Goal: Contribute content: Add original content to the website for others to see

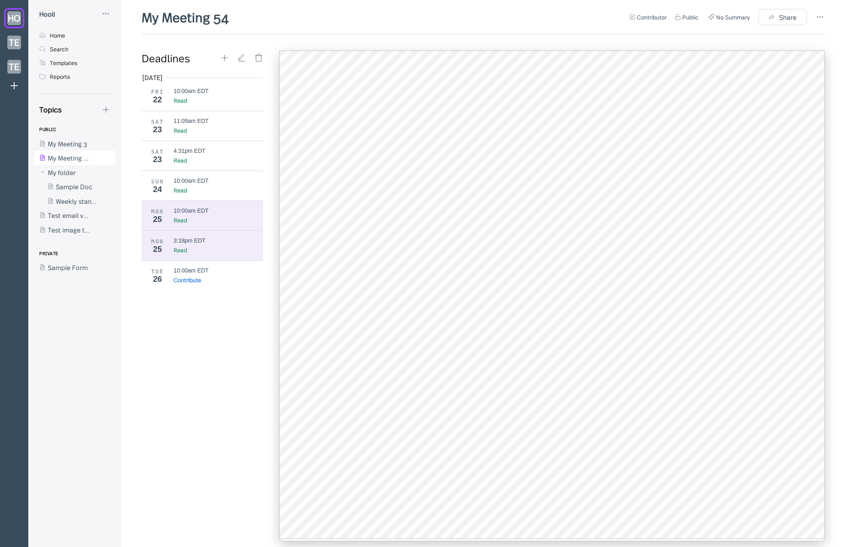
click at [187, 227] on div "MON 25 10:00am EDT Read" at bounding box center [202, 216] width 121 height 30
click at [189, 241] on div "3:18pm EDT" at bounding box center [190, 240] width 32 height 6
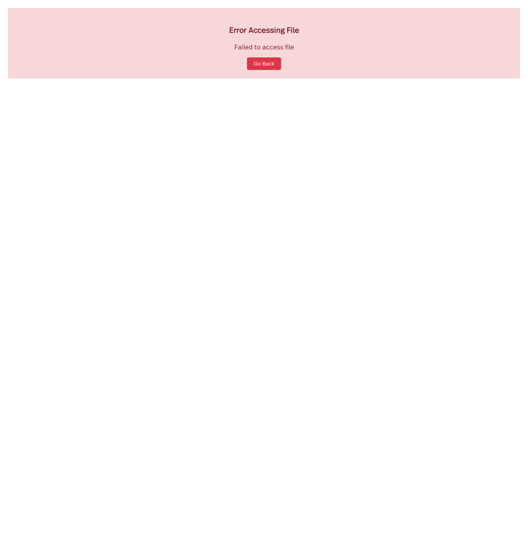
click at [265, 215] on div "Error Accessing File Failed to access file Go Back" at bounding box center [264, 273] width 528 height 547
click at [388, 359] on div "Error Accessing File Failed to access file Go Back" at bounding box center [264, 273] width 528 height 547
click at [288, 314] on div "Error Accessing File Failed to access file Go Back" at bounding box center [264, 273] width 528 height 547
drag, startPoint x: 261, startPoint y: 39, endPoint x: 325, endPoint y: 55, distance: 66.3
click at [325, 54] on div "Error Accessing File Failed to access file Go Back" at bounding box center [263, 43] width 511 height 70
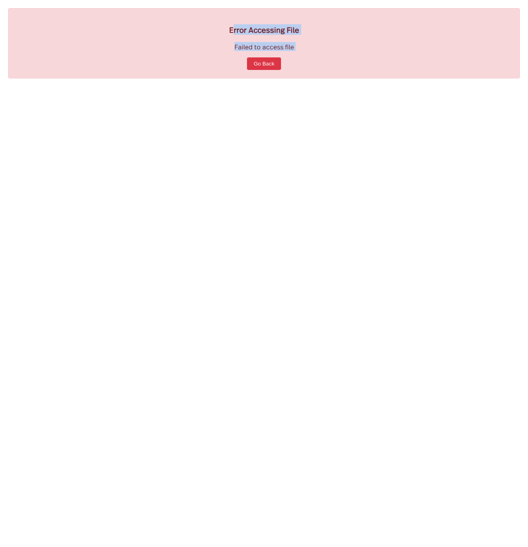
click at [326, 55] on div "Error Accessing File Failed to access file Go Back" at bounding box center [263, 43] width 511 height 70
click at [335, 123] on div "Error Accessing File Failed to access file Go Back" at bounding box center [264, 273] width 528 height 547
click at [253, 23] on div "Error Accessing File Failed to access file Go Back" at bounding box center [263, 43] width 511 height 70
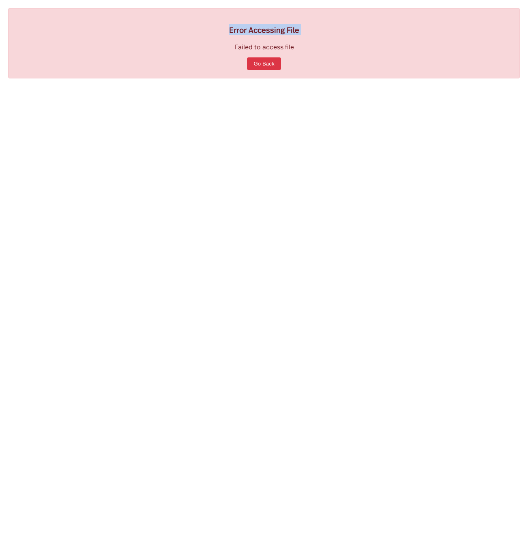
copy h3 "Error Accessing File"
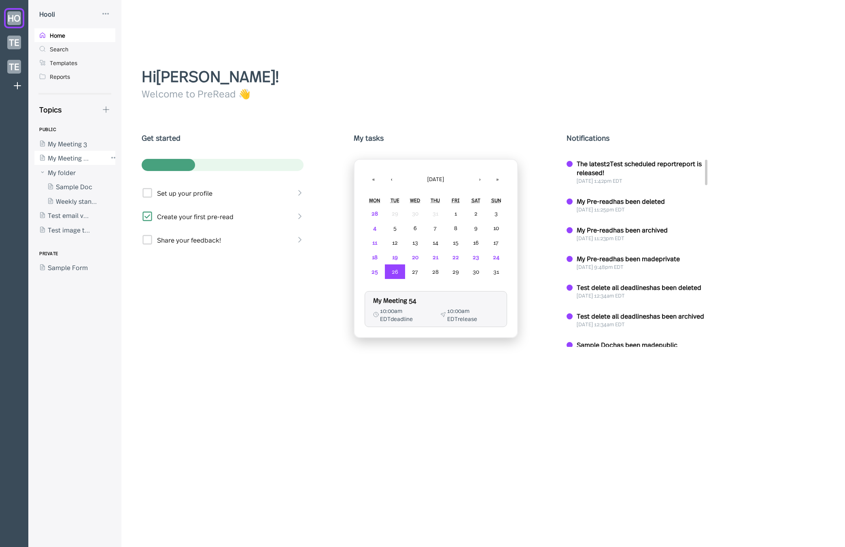
click at [87, 157] on div at bounding box center [70, 158] width 73 height 15
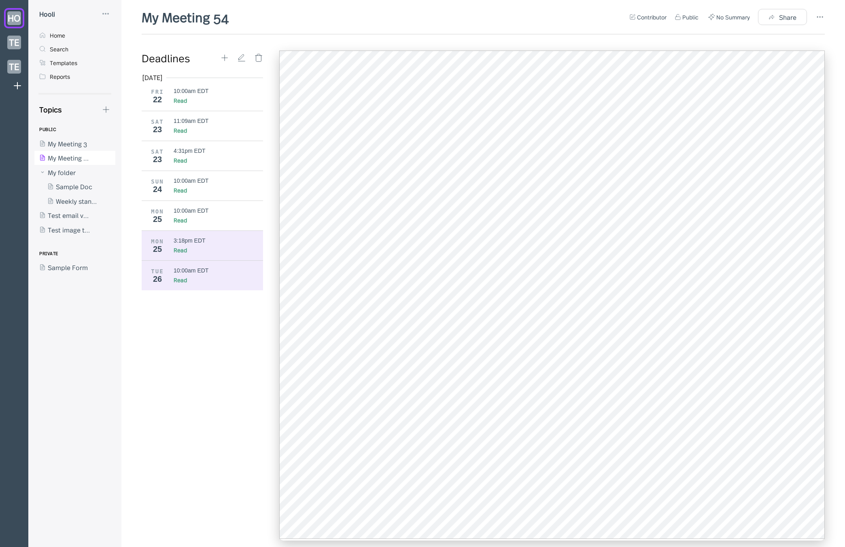
click at [218, 245] on div "3:18pm EDT Read" at bounding box center [219, 245] width 90 height 17
click at [107, 14] on icon at bounding box center [106, 14] width 10 height 10
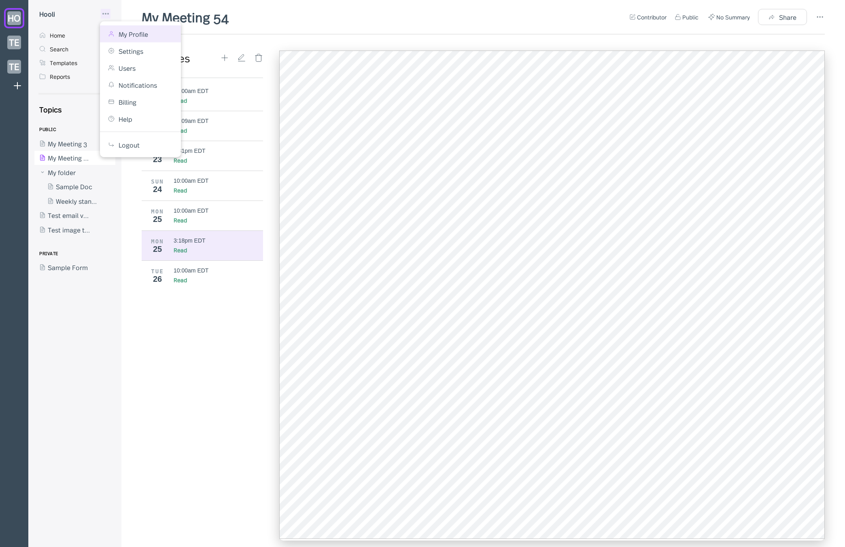
click at [133, 34] on div "My Profile" at bounding box center [134, 34] width 30 height 9
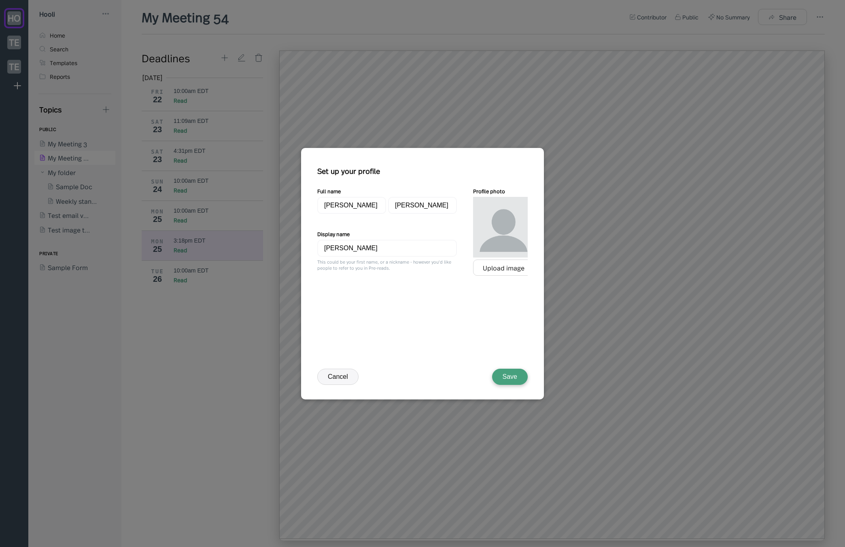
click at [502, 277] on div "Full name Jason Aronson Display name Jason Aronson This could be your first nam…" at bounding box center [425, 272] width 216 height 170
click at [506, 273] on div "Upload image" at bounding box center [503, 268] width 61 height 16
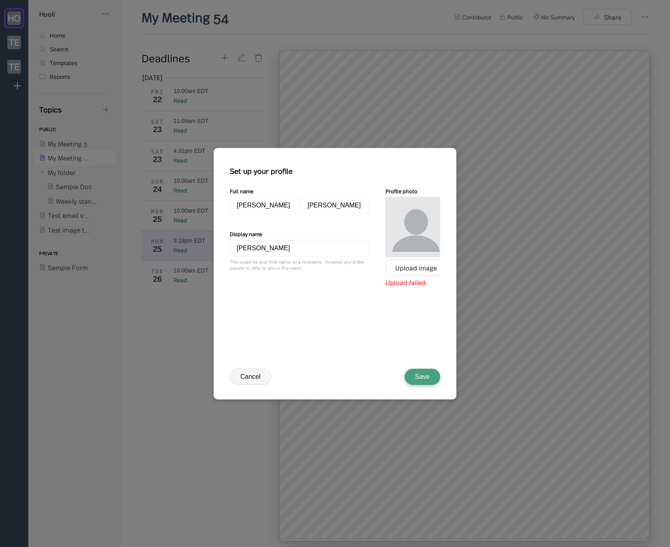
click at [362, 226] on div "Full name Jason Aronson Display name Jason Aronson This could be your first nam…" at bounding box center [300, 237] width 140 height 100
click at [411, 245] on div at bounding box center [416, 227] width 61 height 61
click at [410, 264] on div "Upload image" at bounding box center [416, 267] width 42 height 7
click at [407, 215] on div at bounding box center [416, 227] width 61 height 61
click at [402, 235] on div at bounding box center [416, 227] width 61 height 61
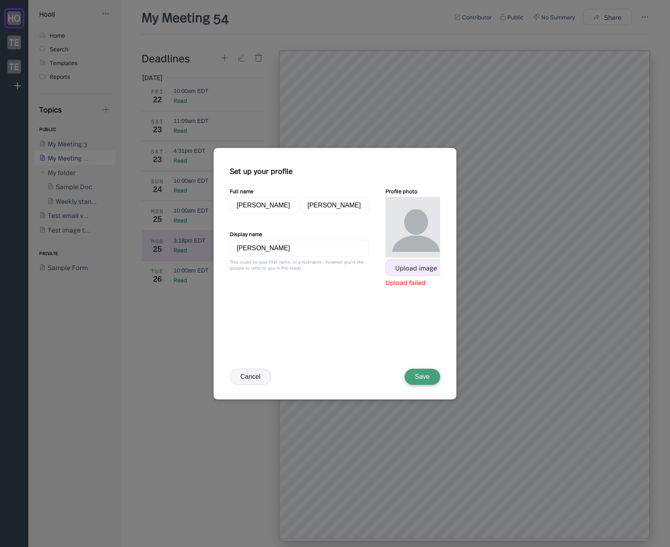
click at [402, 265] on div "Upload image" at bounding box center [416, 267] width 42 height 7
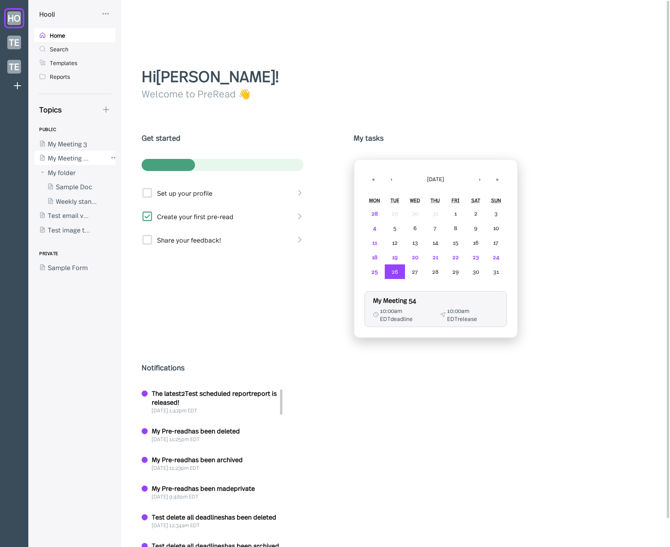
click at [81, 157] on div at bounding box center [70, 158] width 73 height 15
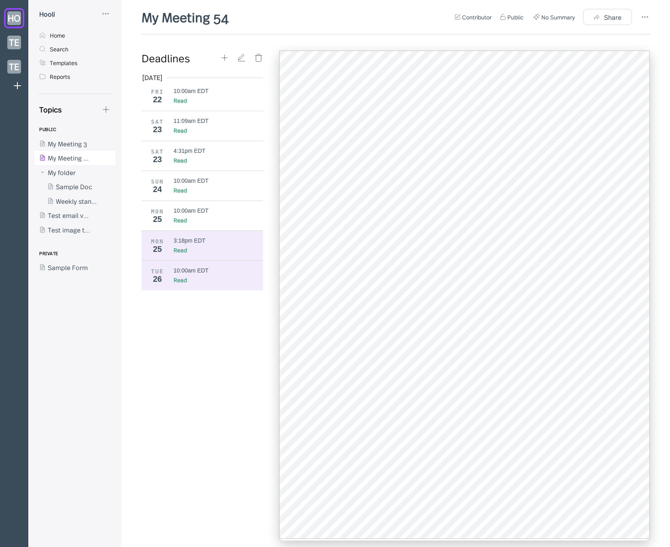
click at [170, 254] on div "MON 25 3:18pm EDT Read" at bounding box center [205, 246] width 127 height 30
click at [196, 273] on div "10:00am EDT" at bounding box center [191, 270] width 35 height 6
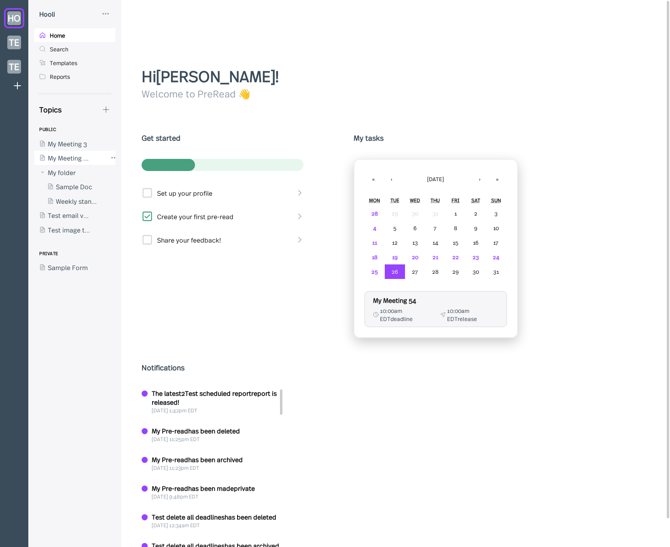
click at [76, 162] on div at bounding box center [70, 158] width 73 height 15
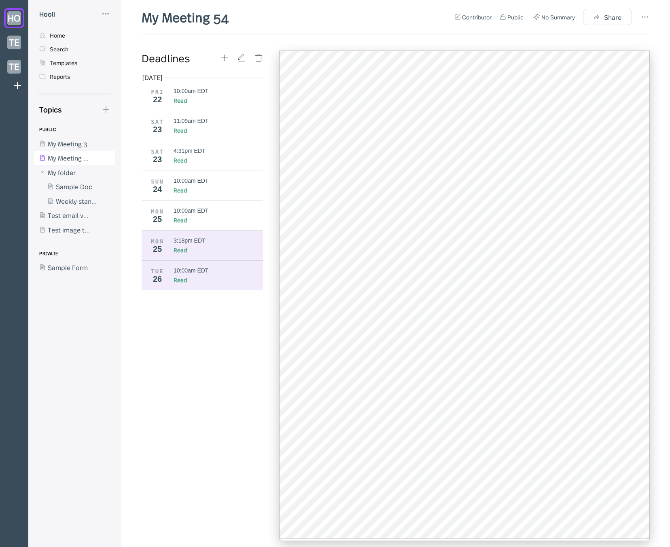
click at [174, 247] on div "Read" at bounding box center [180, 250] width 13 height 8
click at [193, 265] on div "TUE 26 10:00am EDT Read" at bounding box center [205, 276] width 127 height 30
click at [226, 58] on icon at bounding box center [224, 57] width 9 height 9
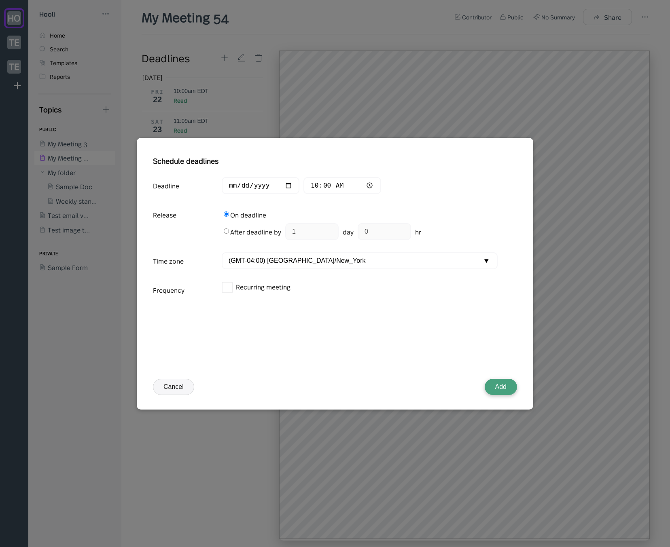
click at [509, 393] on button "Add" at bounding box center [501, 387] width 32 height 16
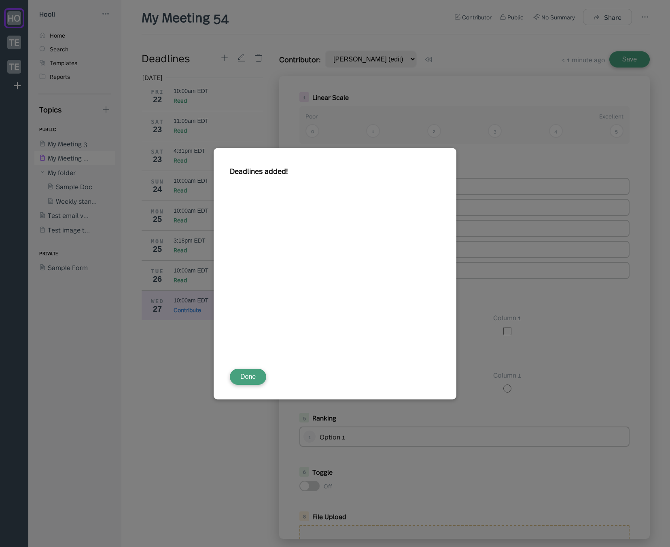
click at [255, 386] on div "Deadlines added! Done" at bounding box center [335, 274] width 243 height 252
click at [258, 381] on button "Done" at bounding box center [248, 377] width 36 height 16
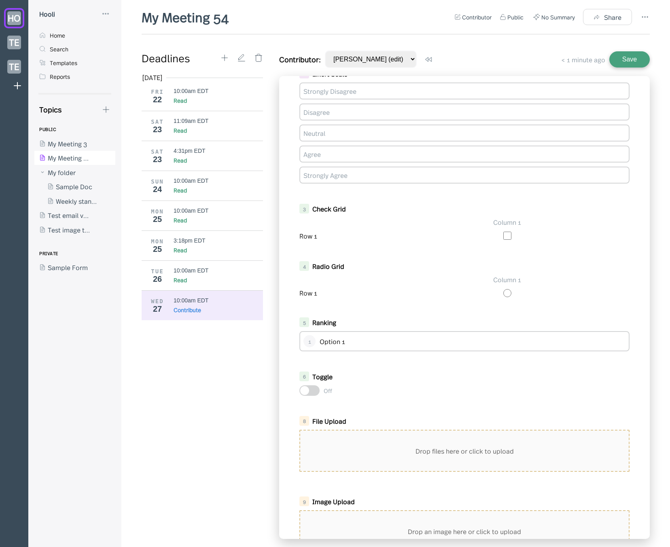
scroll to position [324, 0]
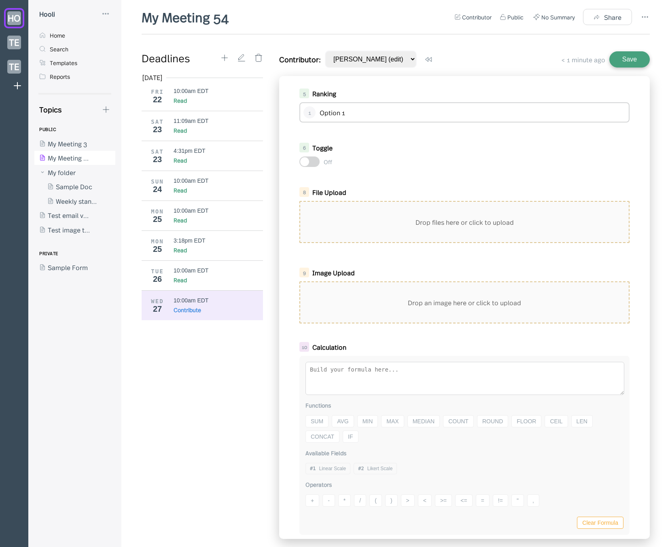
click at [420, 218] on div "Drop files here or click to upload" at bounding box center [464, 222] width 328 height 40
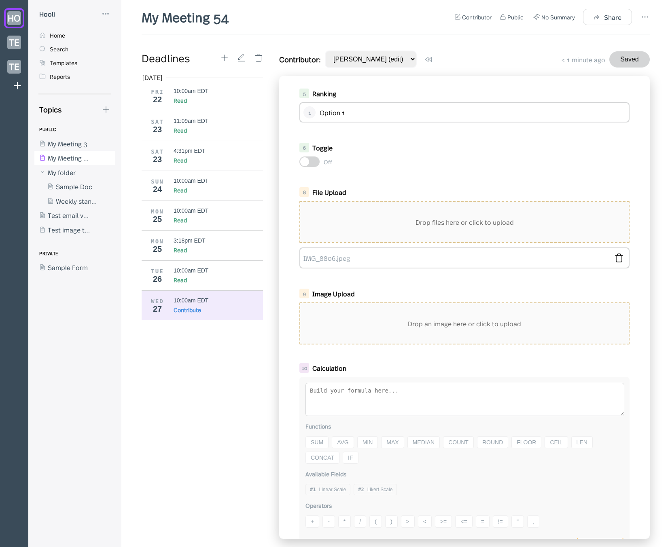
click at [461, 336] on div "Drop an image here or click to upload" at bounding box center [464, 323] width 328 height 40
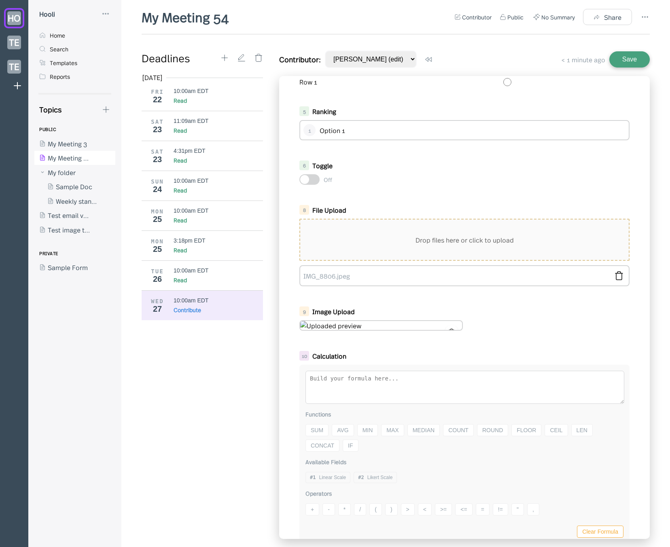
scroll to position [316, 0]
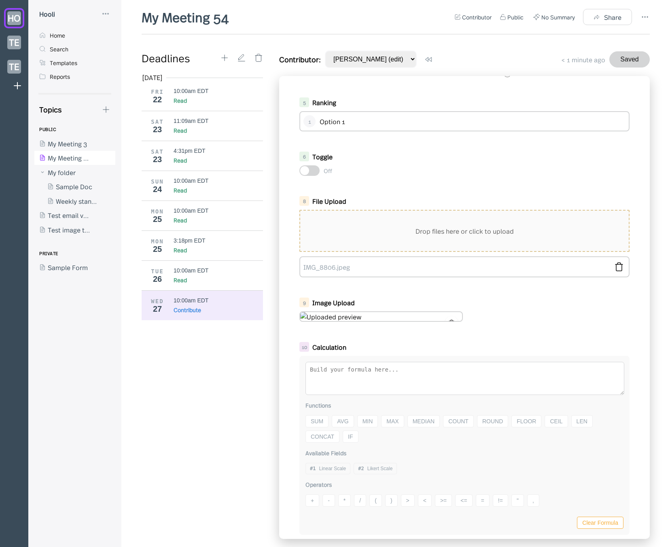
click at [340, 317] on img at bounding box center [381, 316] width 162 height 9
click at [213, 279] on div "Read" at bounding box center [219, 280] width 90 height 8
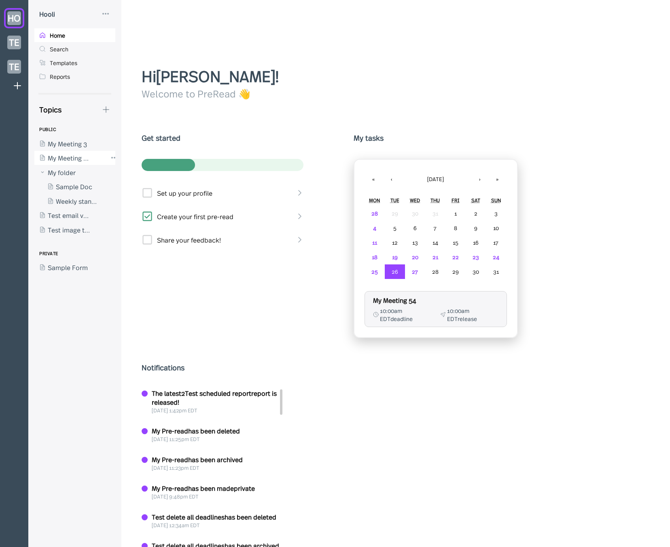
click at [75, 159] on div at bounding box center [70, 158] width 73 height 15
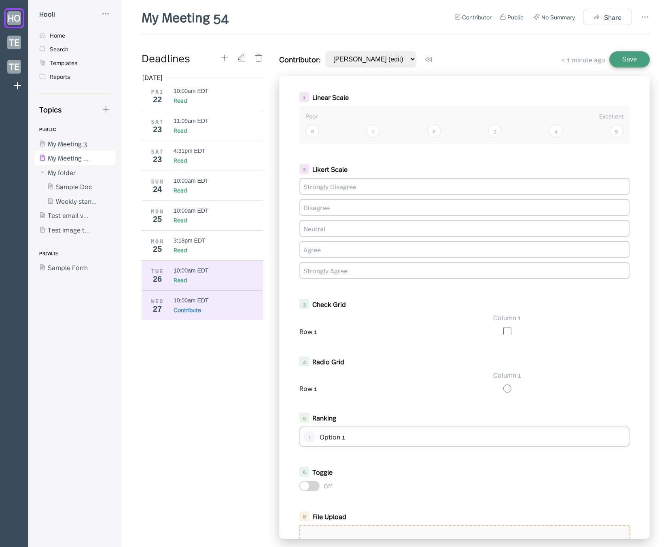
click at [219, 268] on div "10:00am EDT" at bounding box center [219, 270] width 90 height 6
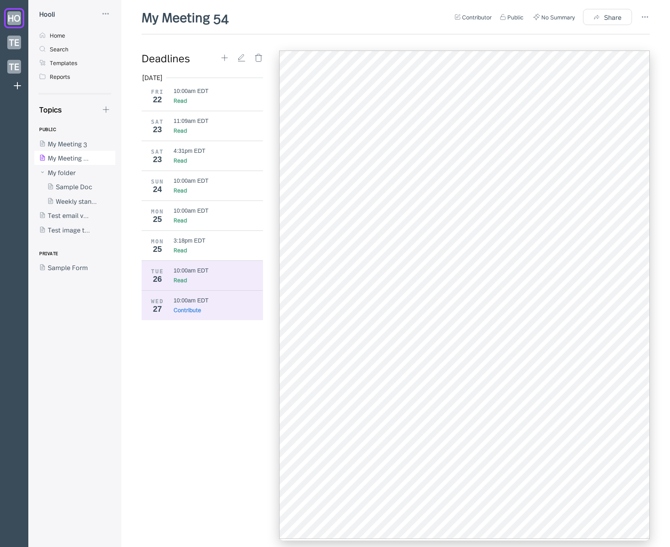
click at [204, 299] on div "10:00am EDT" at bounding box center [191, 300] width 35 height 6
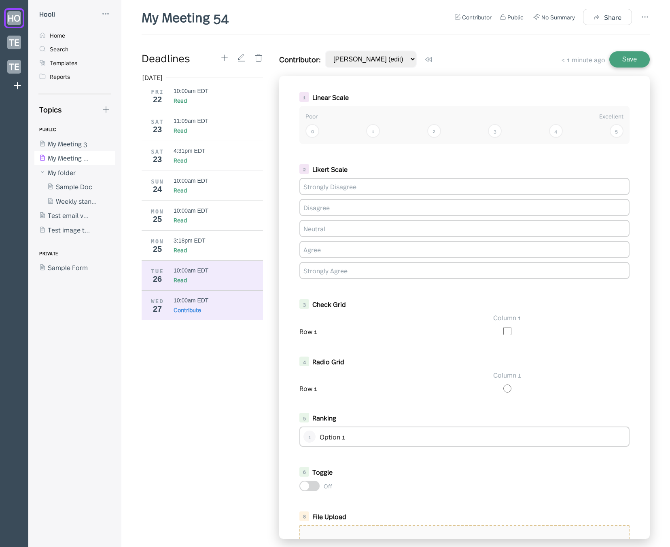
click at [205, 276] on div "Read" at bounding box center [219, 280] width 90 height 8
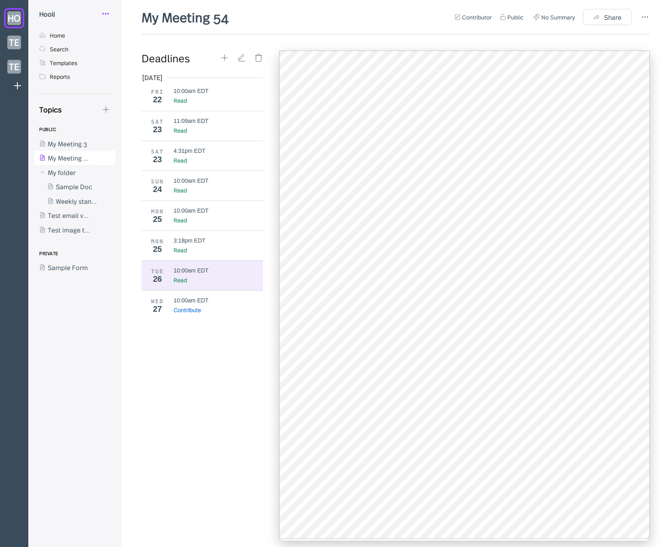
click at [108, 14] on circle at bounding box center [108, 13] width 1 height 1
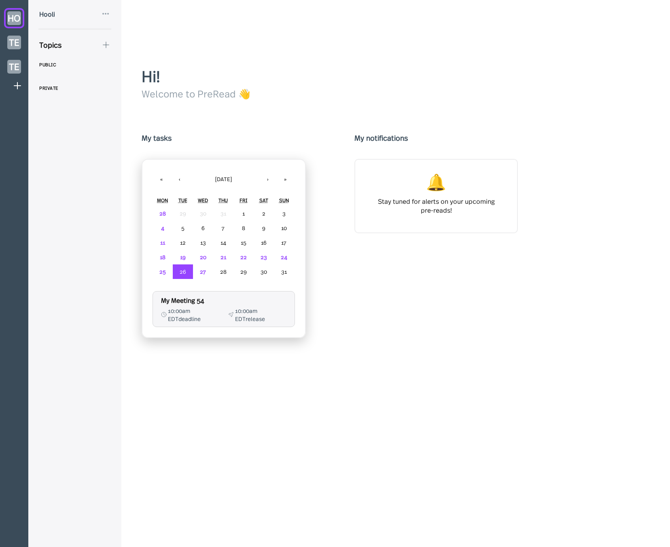
click at [106, 16] on icon at bounding box center [106, 14] width 10 height 10
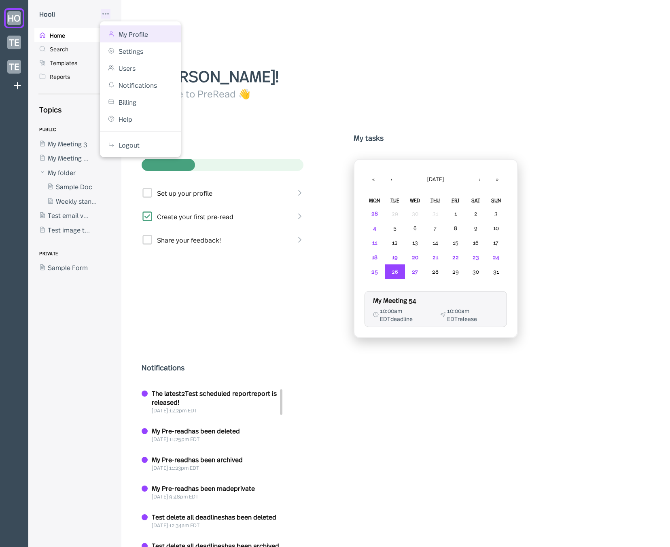
click at [137, 26] on div "My Profile" at bounding box center [140, 33] width 81 height 17
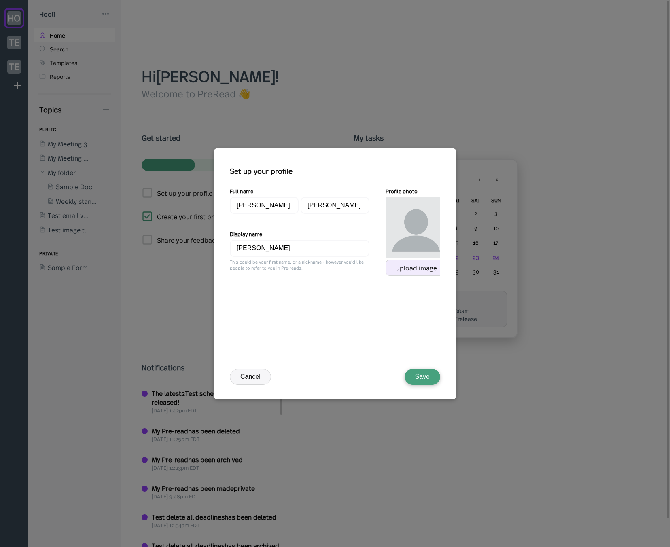
click at [407, 267] on div "Upload image" at bounding box center [416, 267] width 42 height 7
click at [363, 332] on div "Full name [PERSON_NAME] Display name [PERSON_NAME] This could be your first nam…" at bounding box center [338, 272] width 216 height 170
click at [153, 246] on div at bounding box center [335, 273] width 670 height 547
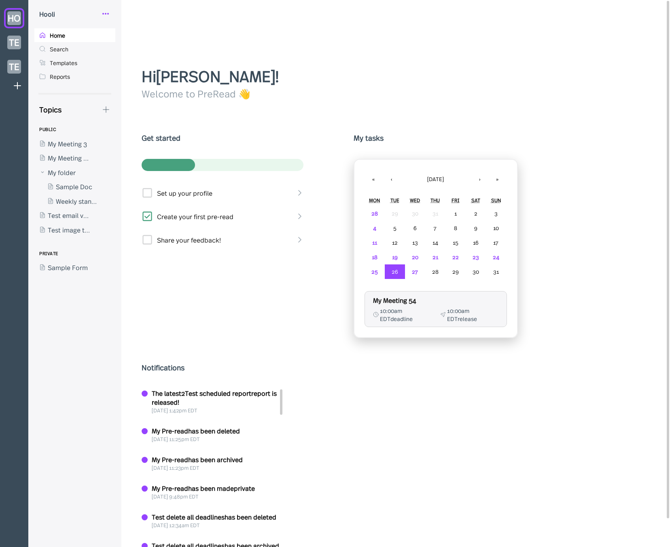
click at [109, 11] on icon at bounding box center [106, 14] width 10 height 10
click at [127, 36] on div "My Profile" at bounding box center [134, 34] width 30 height 9
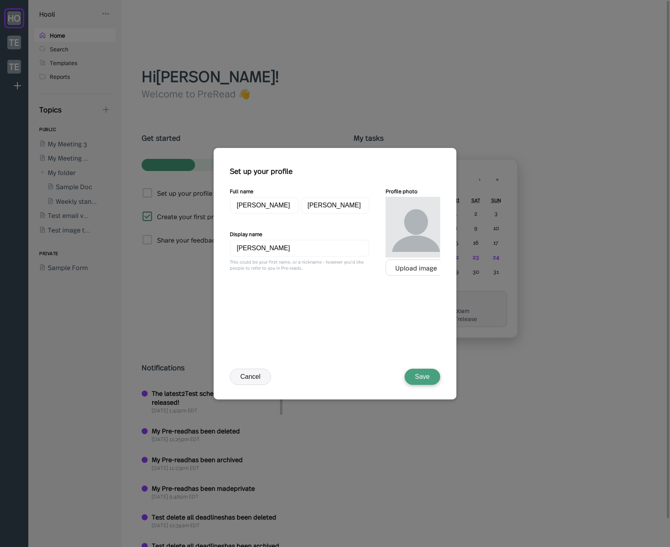
click at [428, 238] on div at bounding box center [416, 227] width 61 height 61
click at [146, 115] on div at bounding box center [335, 273] width 670 height 547
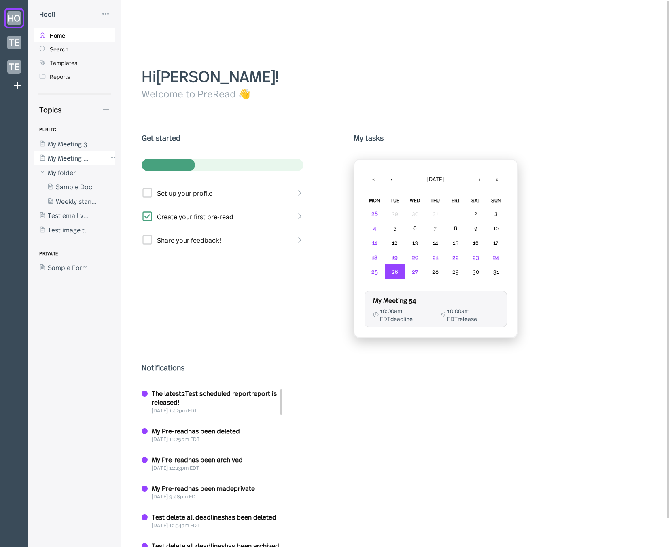
click at [83, 163] on div at bounding box center [70, 158] width 73 height 15
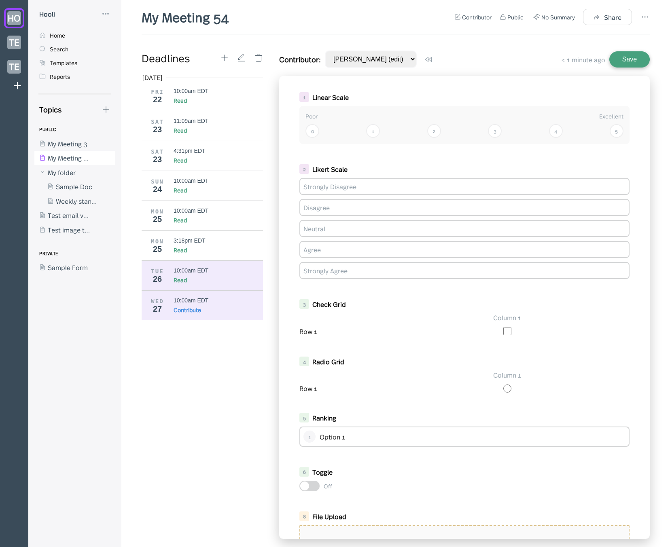
click at [174, 275] on div "10:00am EDT Read" at bounding box center [219, 275] width 90 height 17
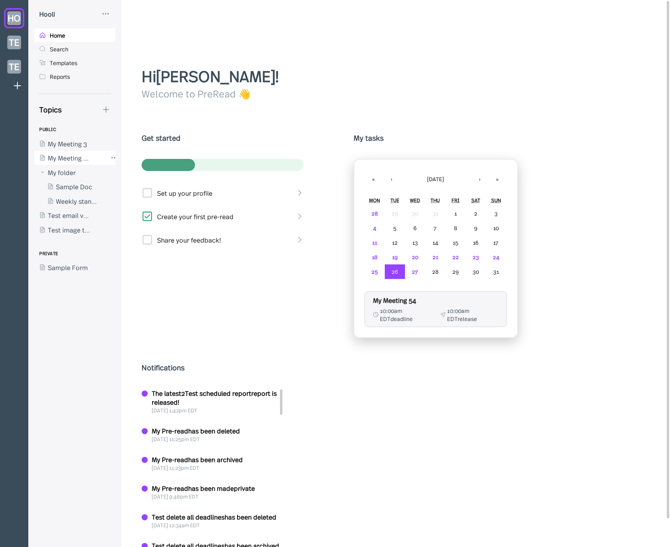
click at [70, 155] on div at bounding box center [70, 158] width 73 height 15
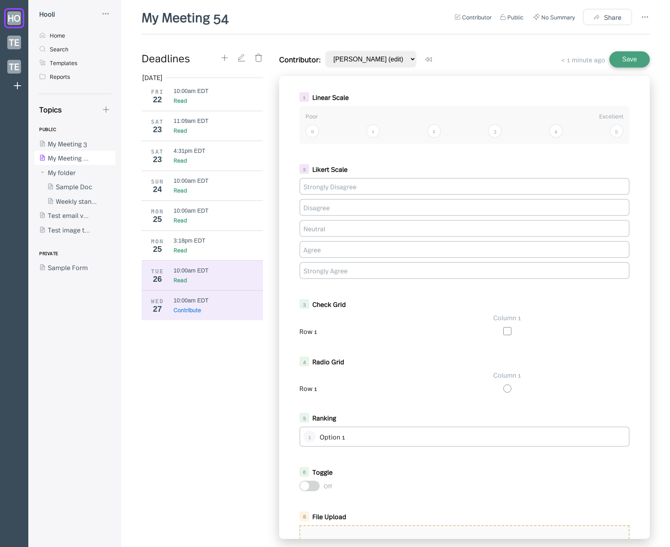
click at [233, 282] on div "Read" at bounding box center [219, 280] width 90 height 8
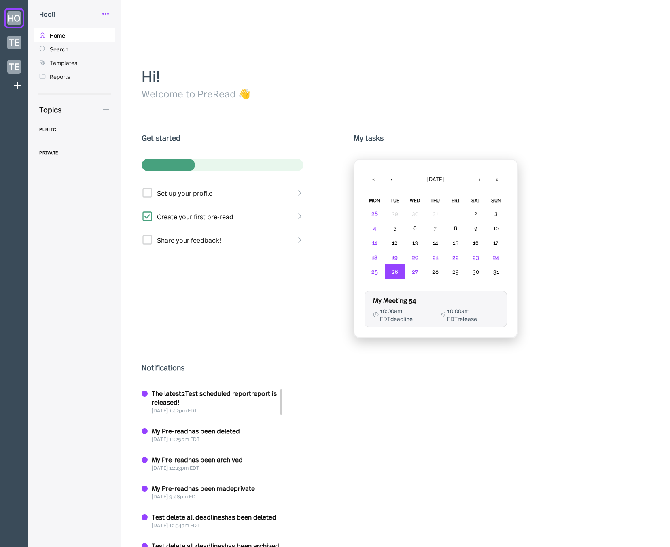
click at [107, 17] on icon at bounding box center [106, 14] width 10 height 10
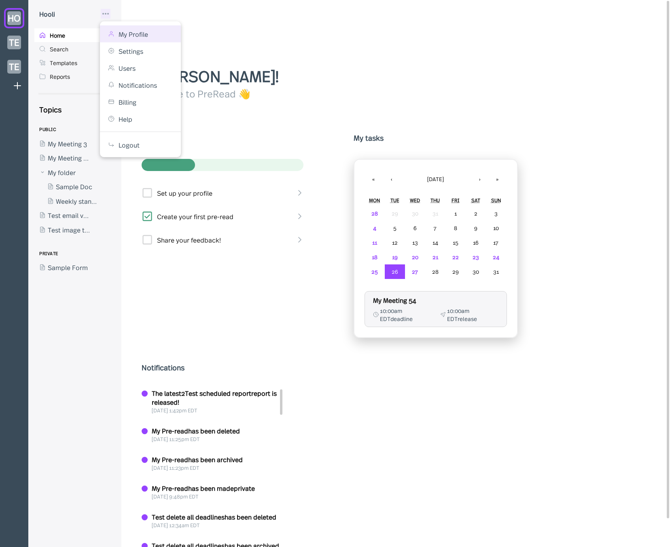
click at [127, 39] on div "My Profile" at bounding box center [140, 33] width 81 height 17
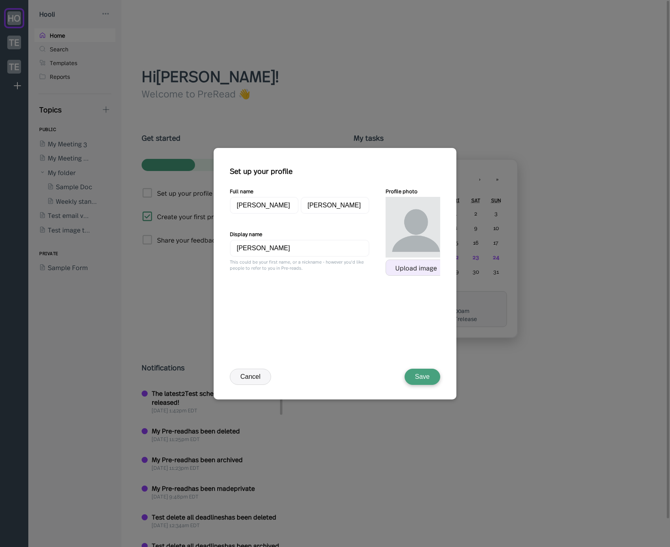
click at [395, 267] on div "Upload image" at bounding box center [416, 267] width 42 height 7
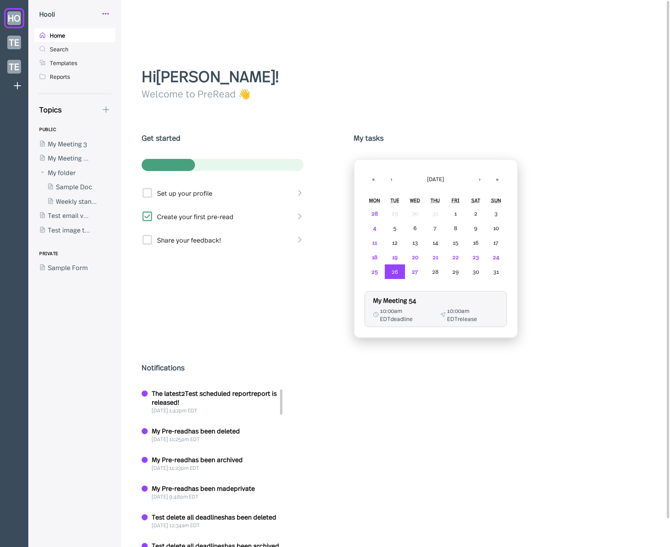
click at [107, 17] on icon at bounding box center [106, 14] width 10 height 10
click at [119, 28] on div "My Profile" at bounding box center [140, 33] width 81 height 17
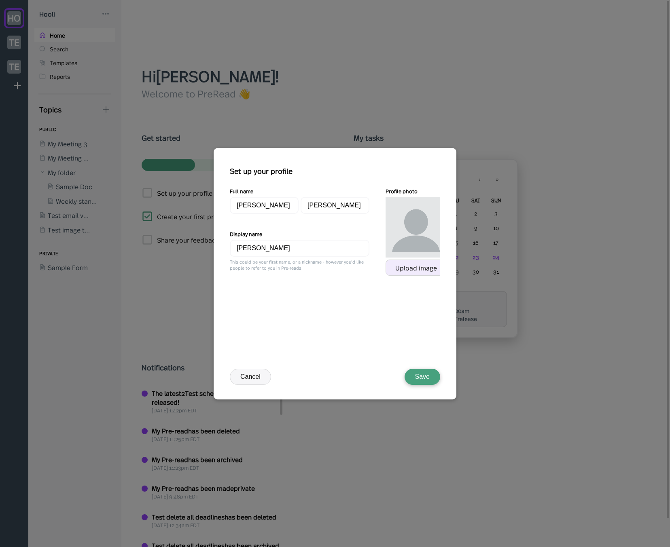
click at [429, 267] on div "Upload image" at bounding box center [416, 267] width 42 height 7
click at [249, 377] on button "Cancel" at bounding box center [250, 377] width 41 height 16
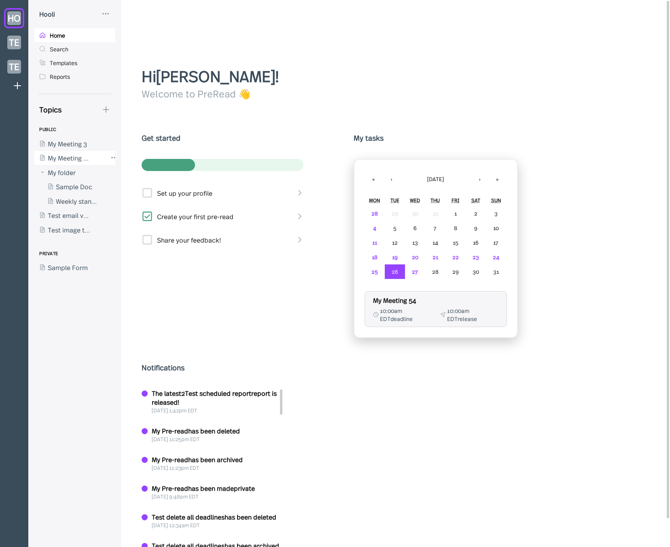
click at [85, 159] on div at bounding box center [70, 158] width 73 height 15
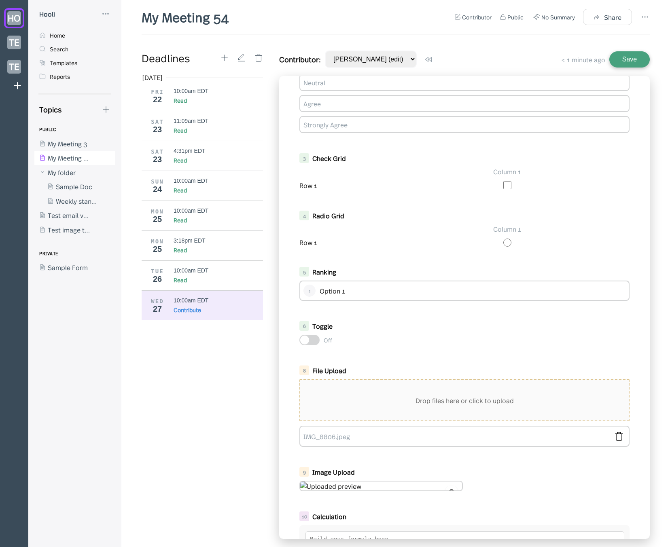
scroll to position [316, 0]
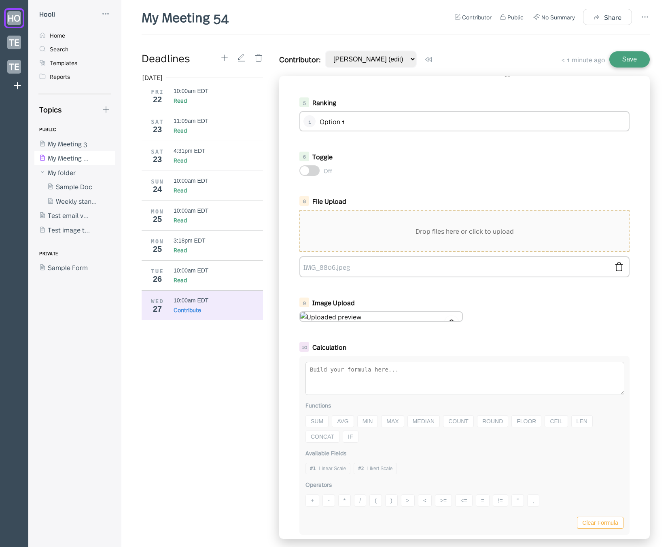
click at [451, 316] on div at bounding box center [452, 323] width 14 height 14
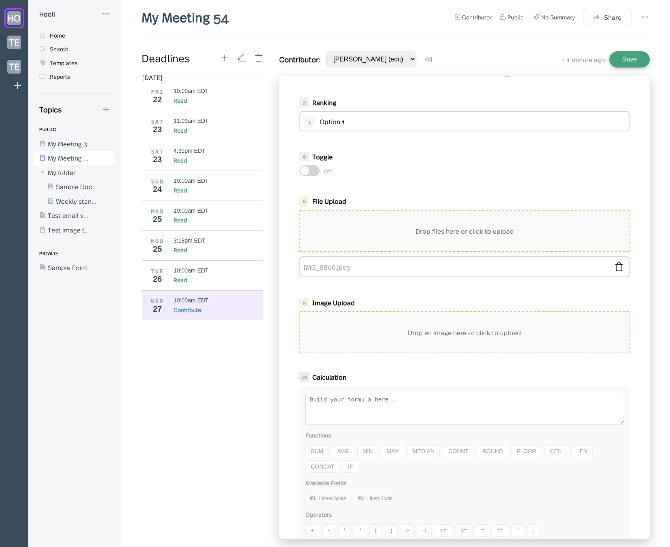
click at [439, 319] on div "Drop an image here or click to upload" at bounding box center [464, 332] width 328 height 40
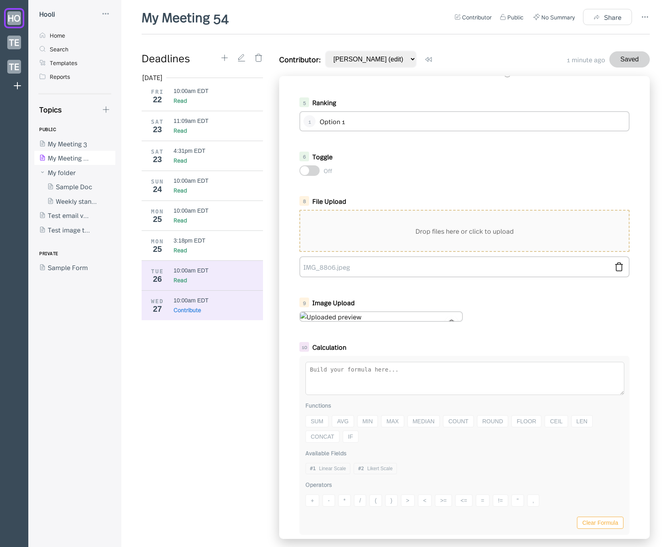
click at [183, 265] on div "TUE 26 10:00am EDT Read" at bounding box center [205, 276] width 127 height 30
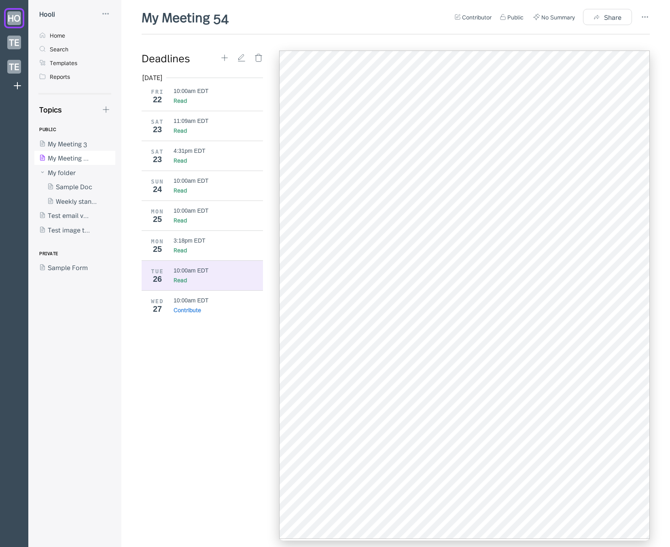
click at [199, 389] on div "Aug 2025 FRI 22 10:00am EDT Read SAT 23 11:09am EDT Read SAT 23 4:31pm EDT Read…" at bounding box center [205, 306] width 127 height 466
click at [219, 305] on div "10:00am EDT Contribute" at bounding box center [219, 305] width 90 height 17
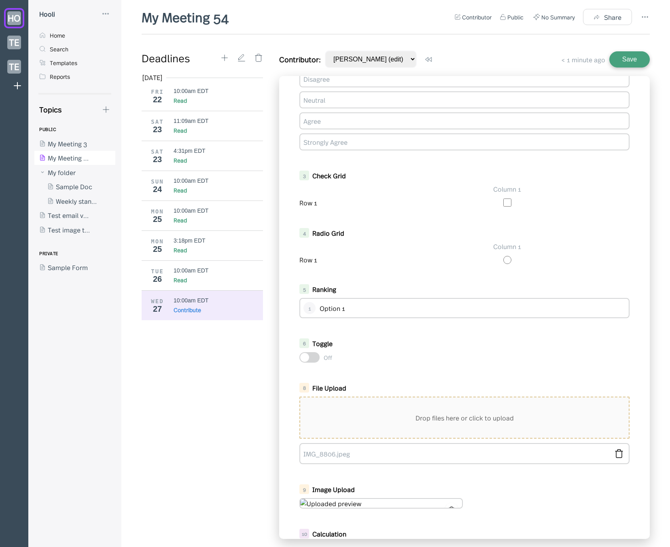
scroll to position [316, 0]
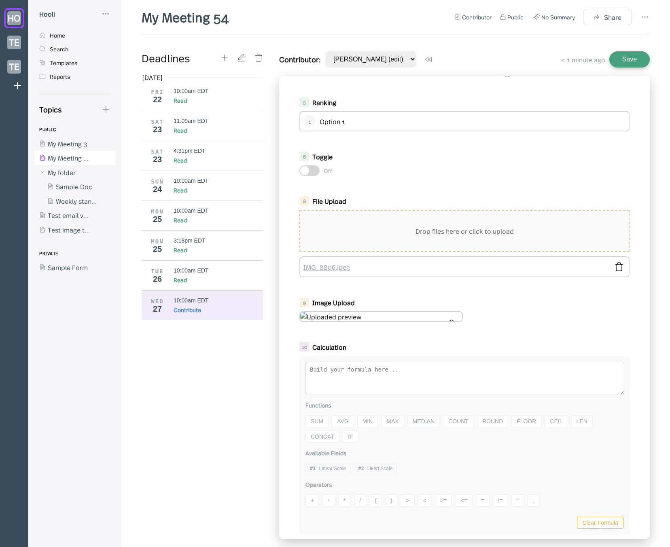
click at [346, 267] on link "IMG_8806.jpeg" at bounding box center [455, 267] width 305 height 9
click at [365, 350] on div "Calculation" at bounding box center [459, 347] width 294 height 9
drag, startPoint x: 216, startPoint y: 399, endPoint x: 205, endPoint y: 393, distance: 12.5
click at [216, 399] on div "Aug 2025 FRI 22 10:00am EDT Read SAT 23 11:09am EDT Read SAT 23 4:31pm EDT Read…" at bounding box center [205, 306] width 127 height 466
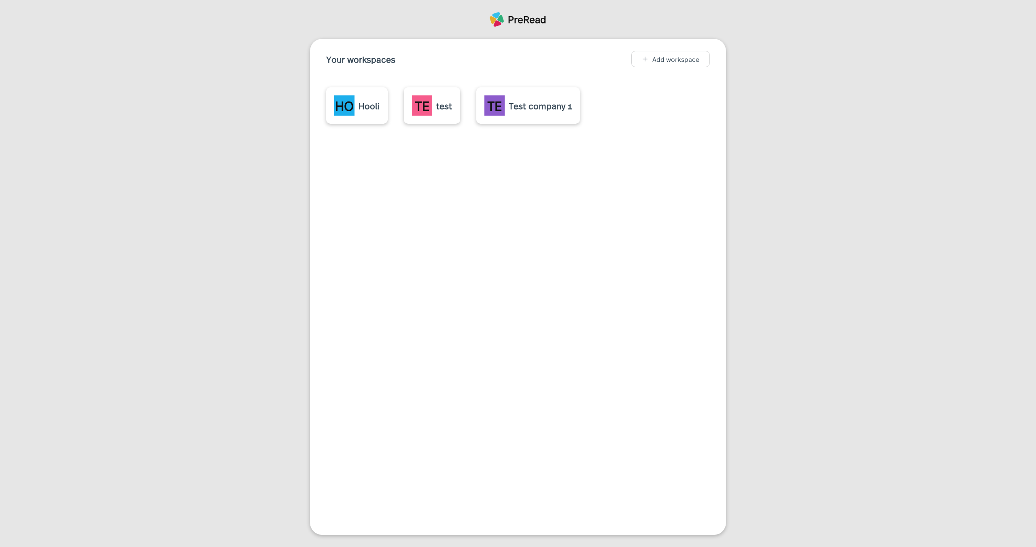
drag, startPoint x: 85, startPoint y: 8, endPoint x: 92, endPoint y: 8, distance: 6.5
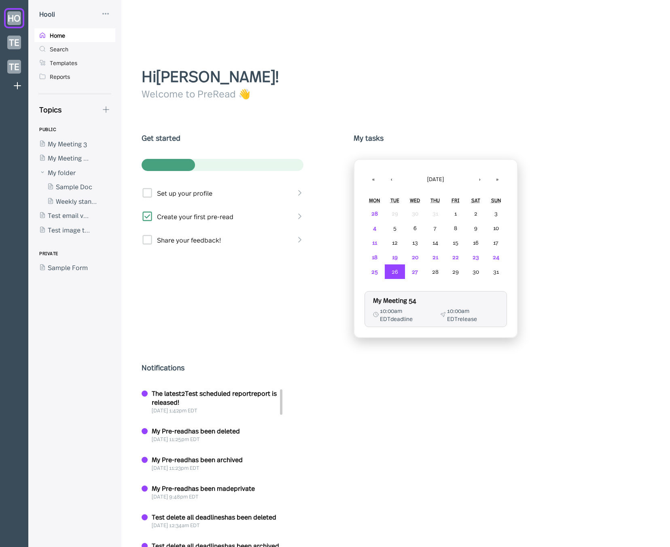
click at [213, 89] on div "Welcome to PreRead 👋" at bounding box center [399, 94] width 514 height 14
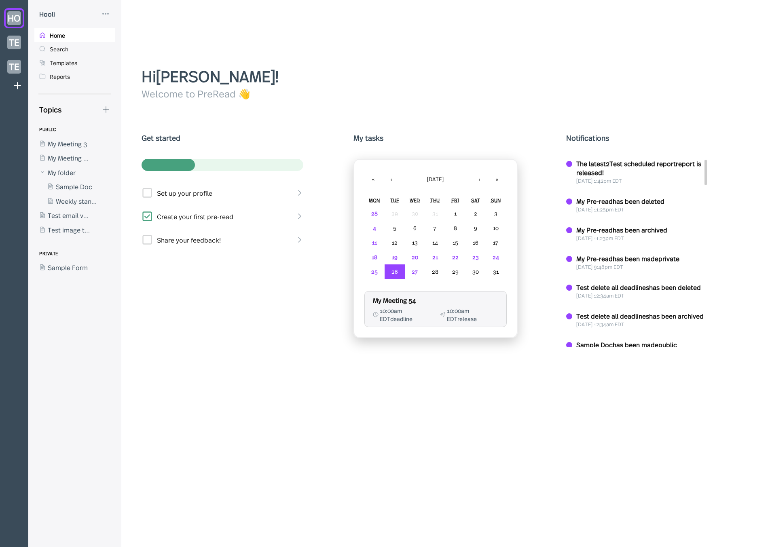
click at [599, 84] on div "Hi [PERSON_NAME] !" at bounding box center [449, 76] width 614 height 22
click at [70, 155] on div at bounding box center [70, 158] width 73 height 15
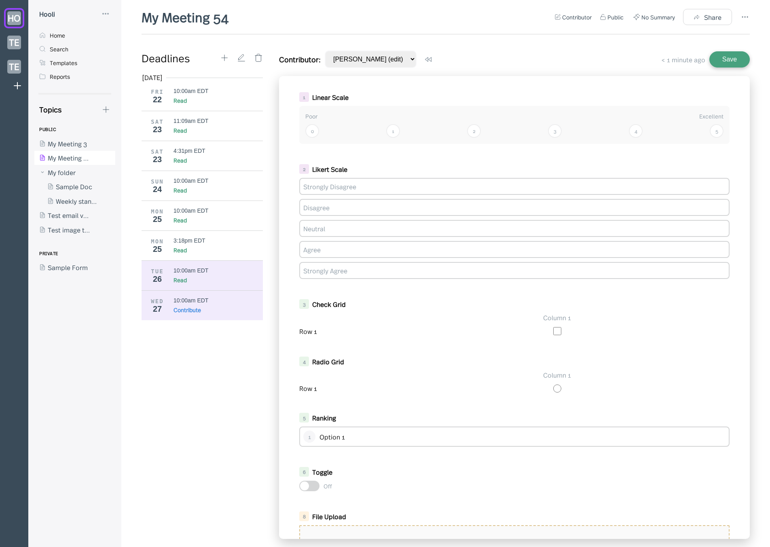
click at [161, 279] on div "26" at bounding box center [157, 279] width 20 height 9
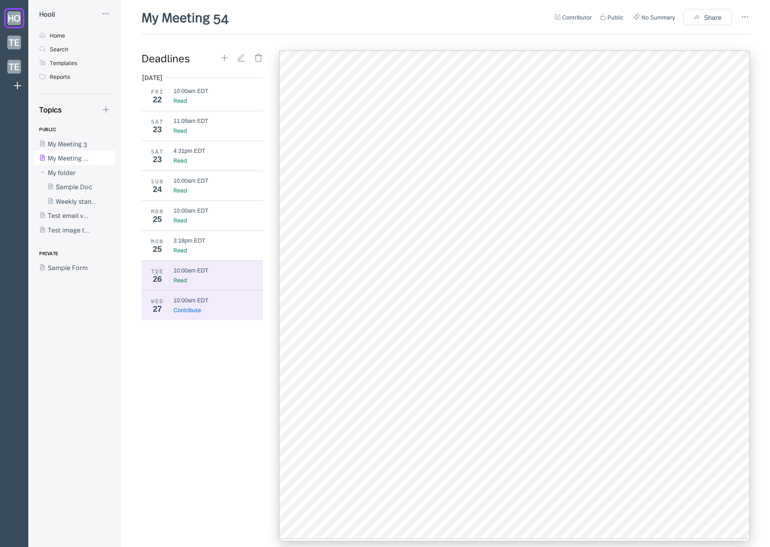
click at [172, 302] on div "WED 27 10:00am EDT Contribute" at bounding box center [205, 305] width 127 height 30
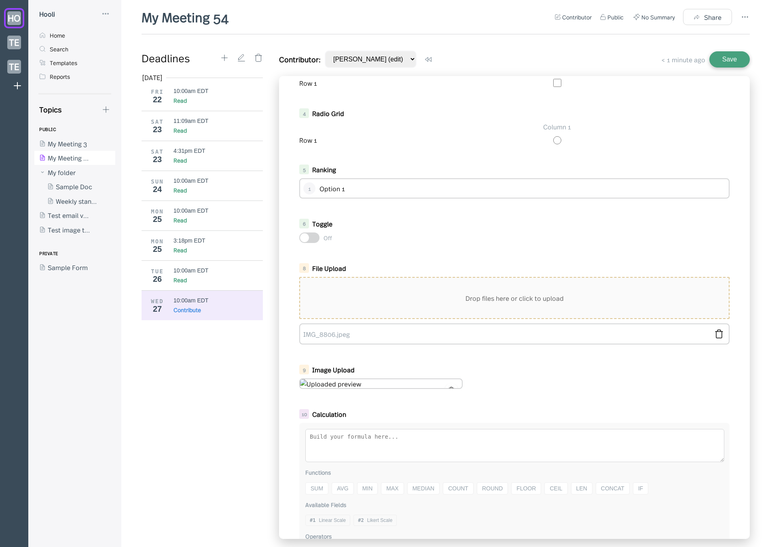
scroll to position [300, 0]
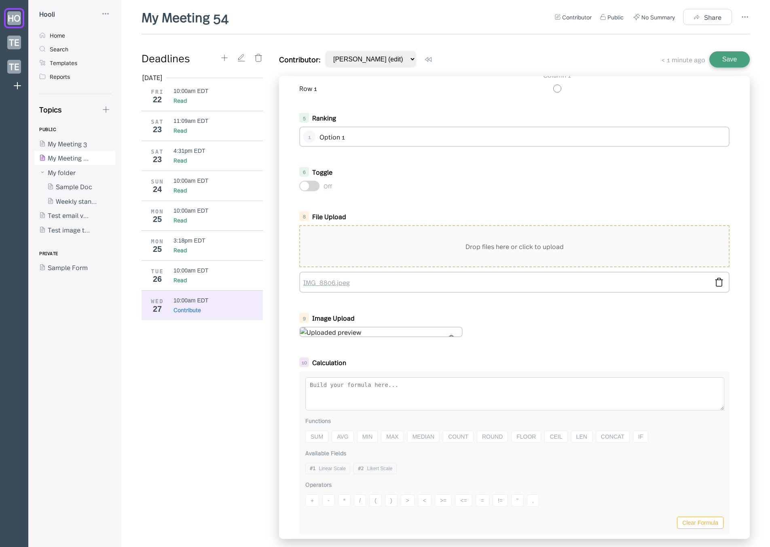
click at [336, 283] on link "IMG_8806.jpeg" at bounding box center [505, 282] width 405 height 9
click at [336, 332] on img at bounding box center [381, 332] width 162 height 9
click at [450, 335] on icon at bounding box center [451, 338] width 7 height 7
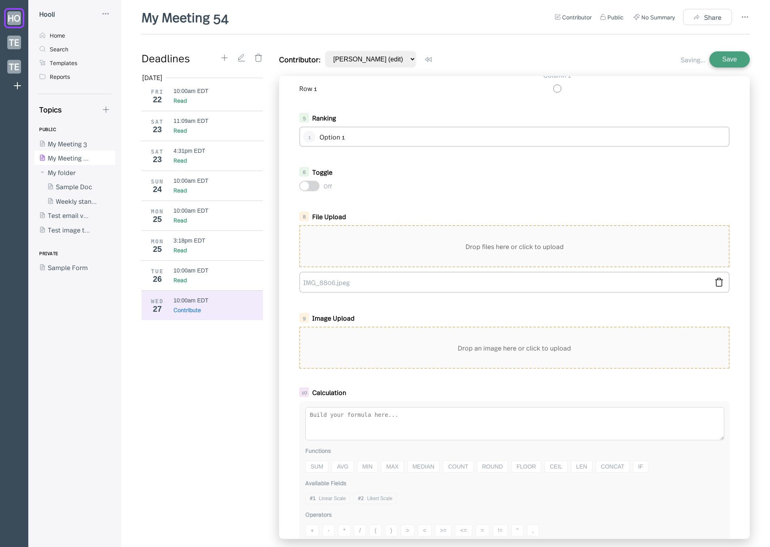
click at [366, 339] on div "Drop an image here or click to upload" at bounding box center [514, 348] width 429 height 40
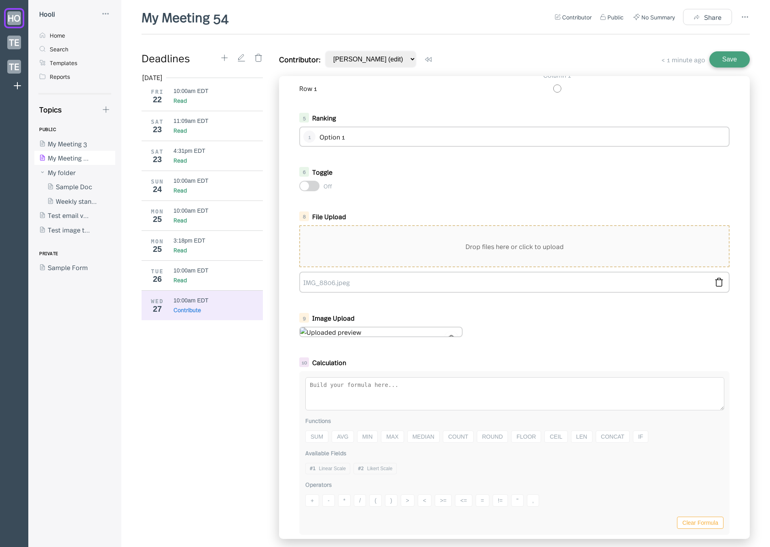
click at [344, 349] on div "1 Linear Scale Poor Excellent 0 1 2 3 4 5 2 Likert Scale Strongly Disagree Disa…" at bounding box center [514, 307] width 471 height 463
click at [100, 17] on div "Hooli" at bounding box center [74, 14] width 81 height 10
click at [102, 13] on icon at bounding box center [106, 14] width 10 height 10
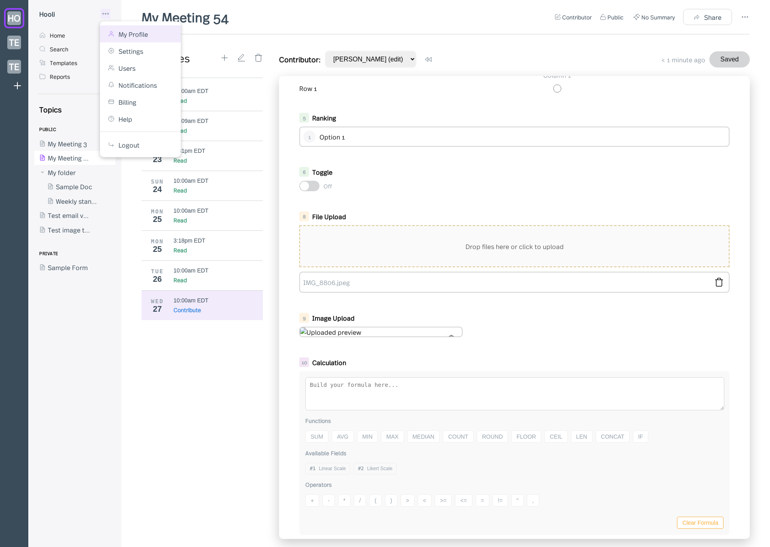
click at [120, 39] on div "My Profile" at bounding box center [140, 33] width 81 height 17
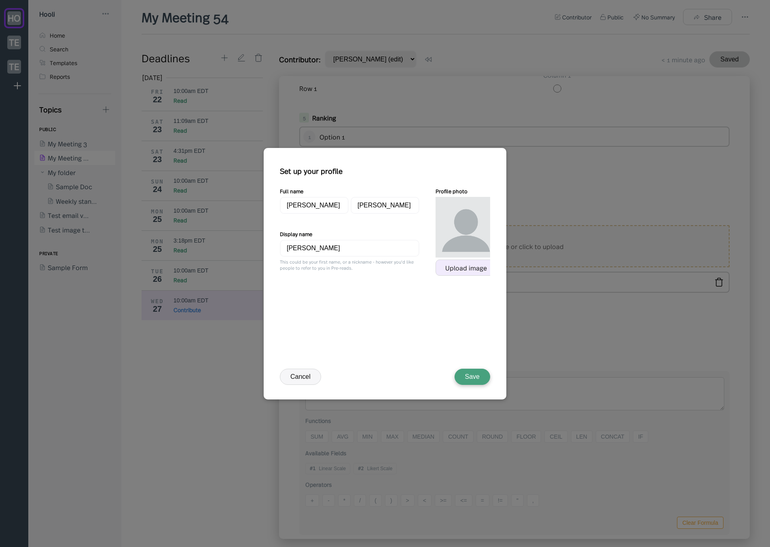
click at [453, 260] on div "Upload image" at bounding box center [466, 268] width 61 height 16
click at [439, 213] on div at bounding box center [466, 227] width 61 height 61
click at [589, 186] on div at bounding box center [385, 273] width 770 height 547
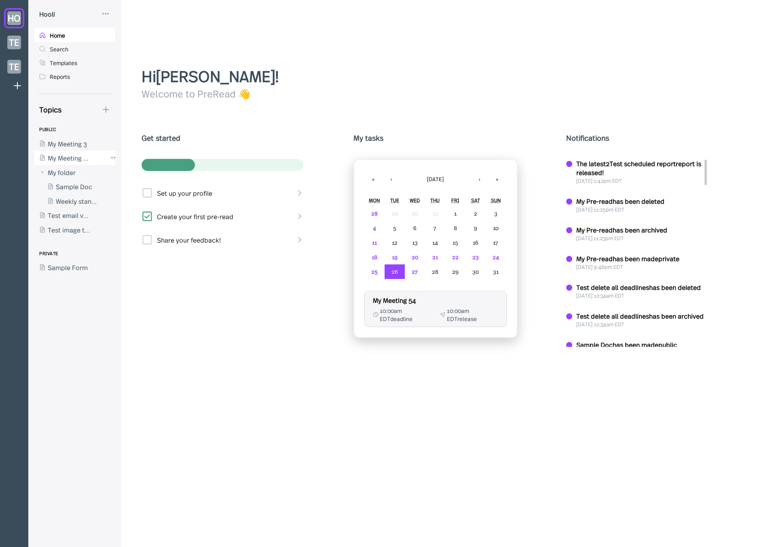
click at [70, 156] on div at bounding box center [70, 158] width 73 height 15
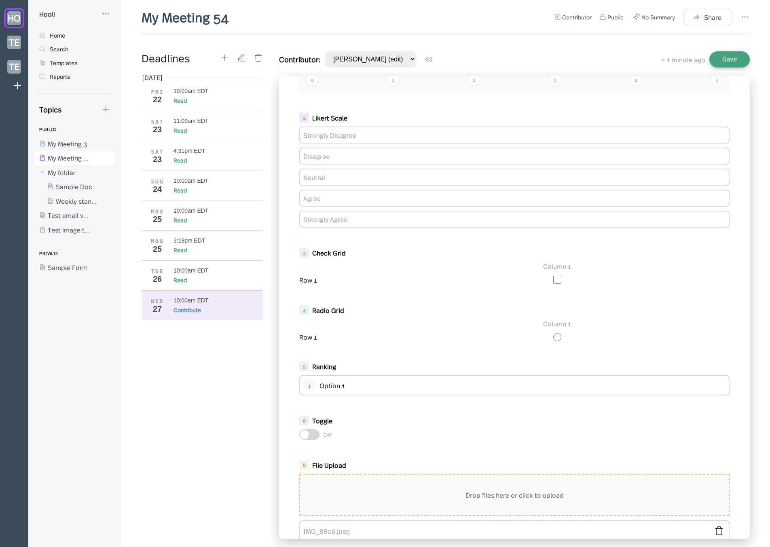
scroll to position [300, 0]
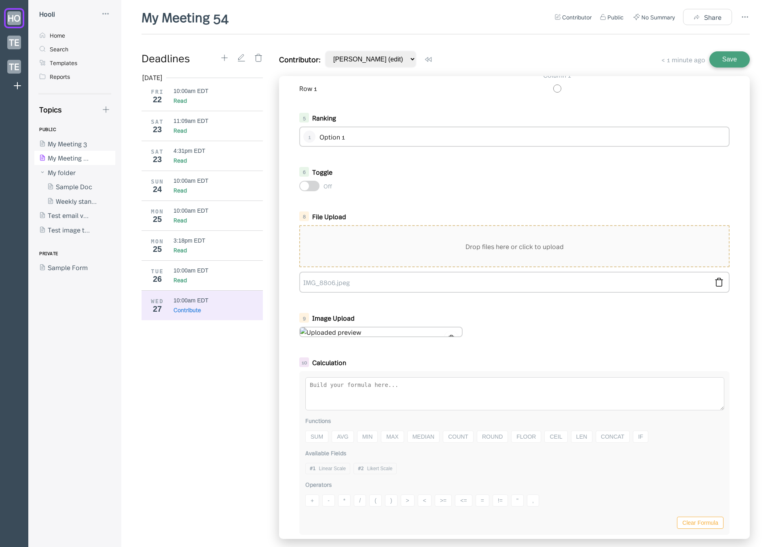
click at [452, 331] on div at bounding box center [452, 338] width 14 height 14
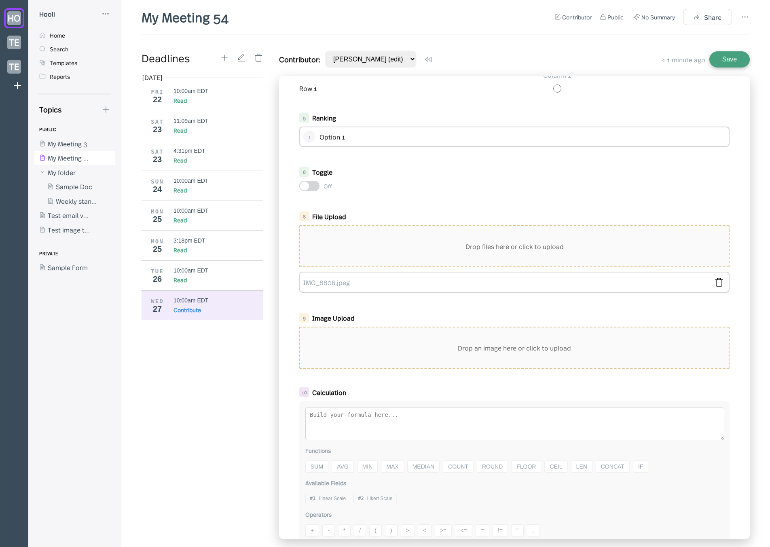
click at [401, 339] on div "Drop an image here or click to upload" at bounding box center [514, 348] width 429 height 40
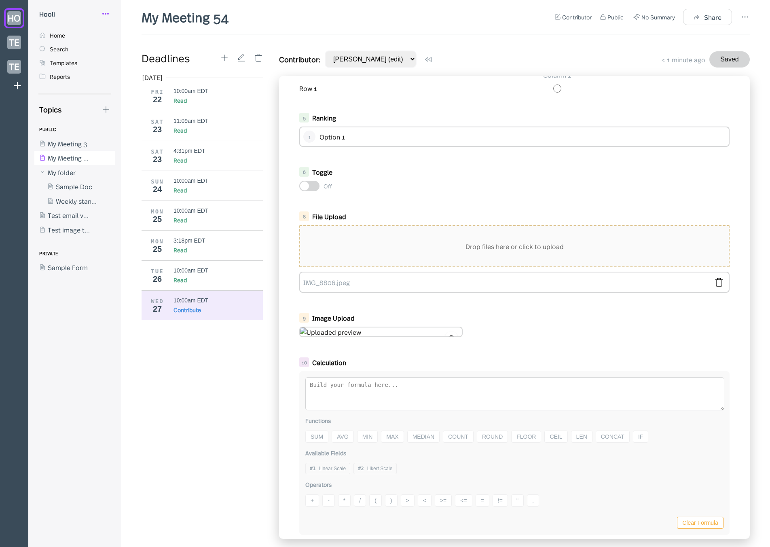
click at [108, 17] on icon at bounding box center [106, 14] width 10 height 10
click at [115, 32] on div "My Profile" at bounding box center [140, 34] width 65 height 9
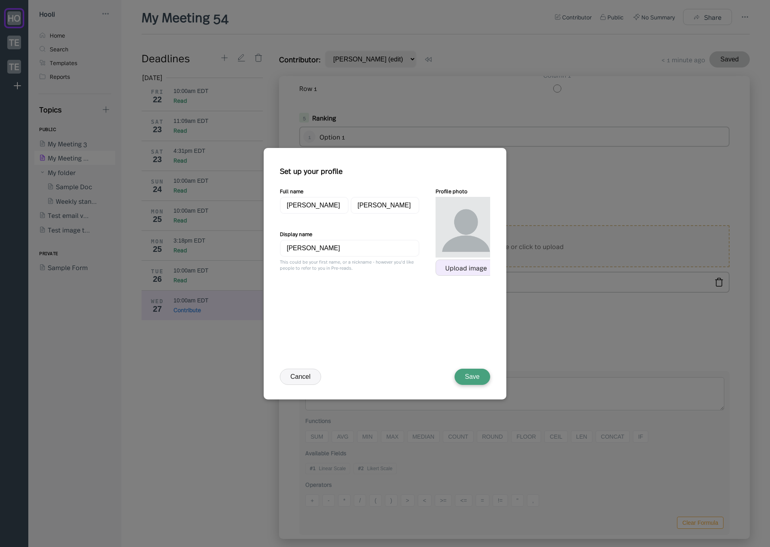
click at [454, 262] on div "Upload image" at bounding box center [466, 268] width 61 height 16
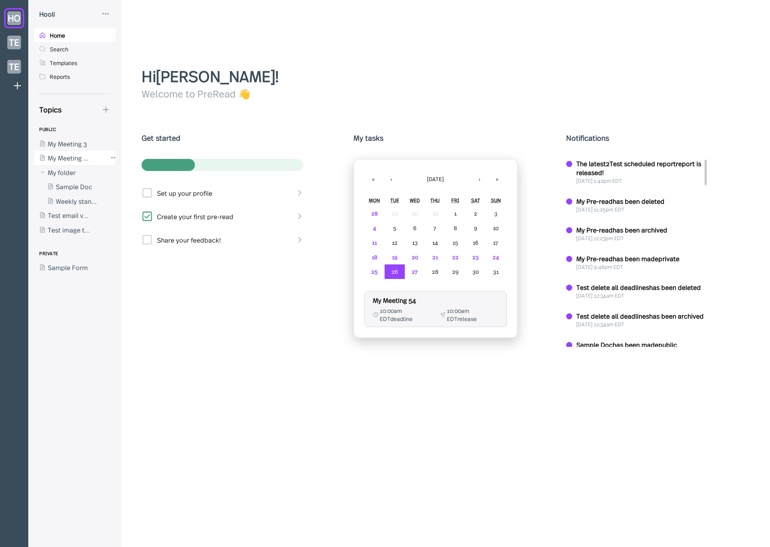
click at [66, 160] on div at bounding box center [70, 158] width 73 height 15
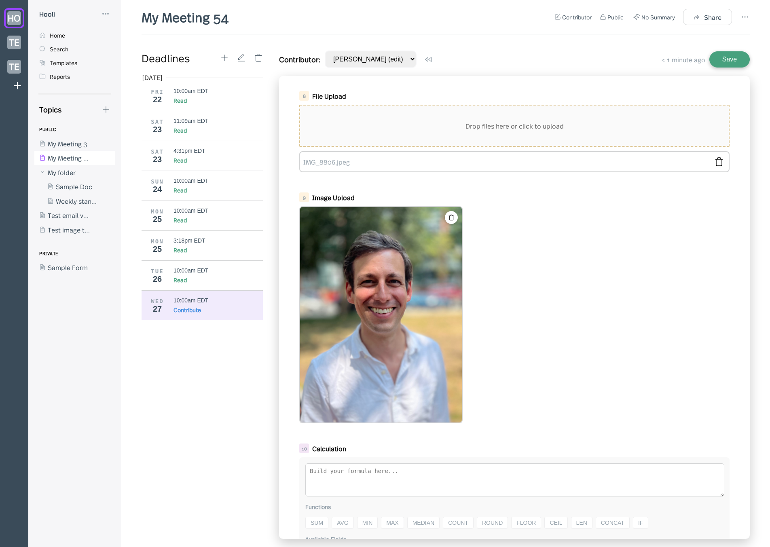
scroll to position [404, 0]
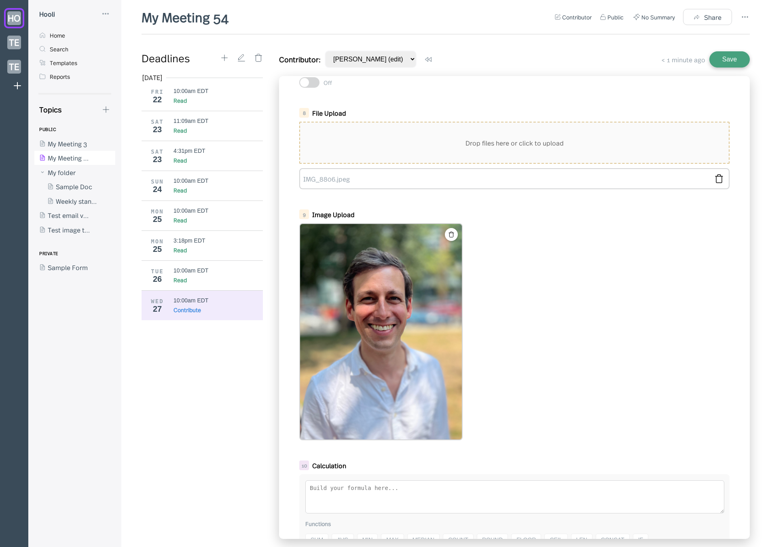
click at [350, 191] on div "8 File Upload Drop files here or click to upload IMG_8806.jpeg" at bounding box center [514, 148] width 447 height 89
click at [349, 179] on link "IMG_8806.jpeg" at bounding box center [505, 178] width 405 height 9
click at [453, 237] on icon at bounding box center [451, 234] width 7 height 7
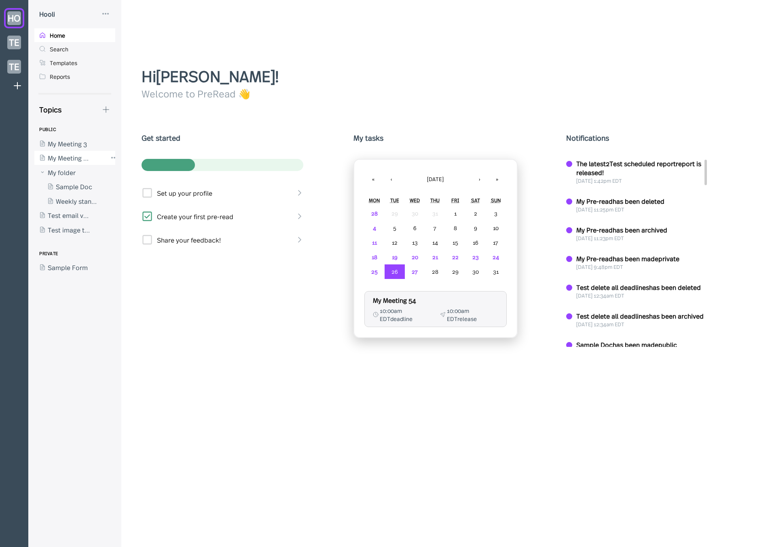
click at [66, 154] on div at bounding box center [70, 158] width 73 height 15
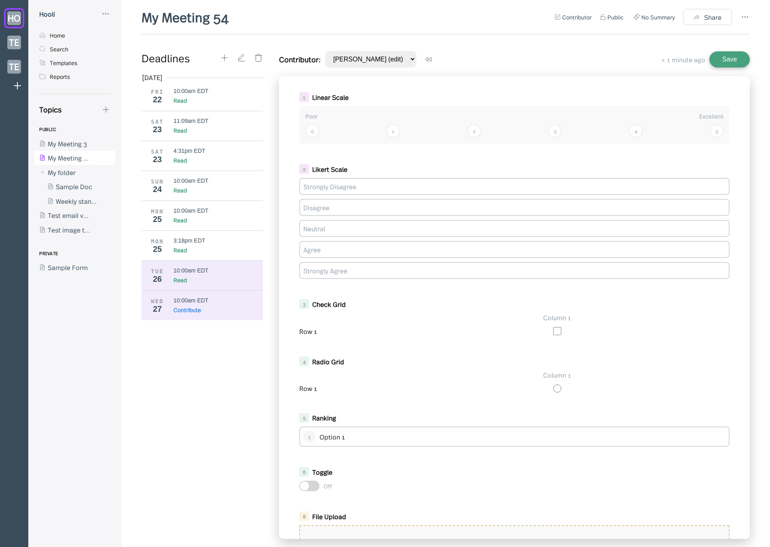
click at [210, 280] on div "Read" at bounding box center [219, 280] width 90 height 8
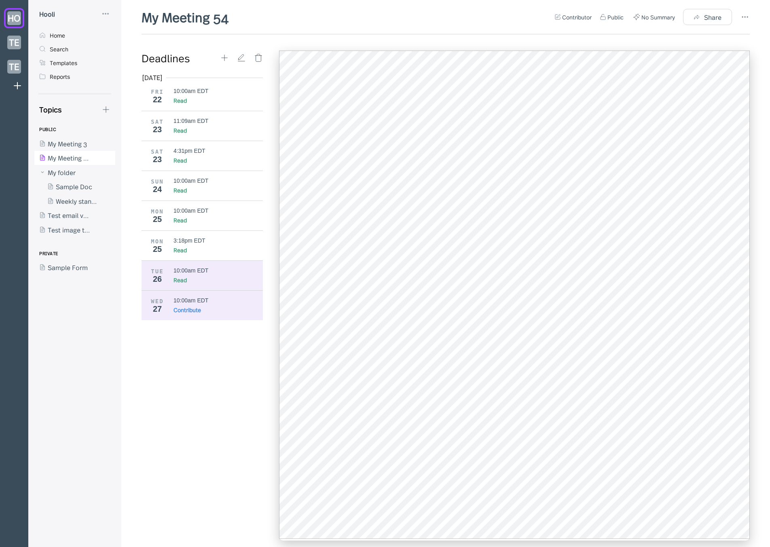
click at [216, 301] on div "10:00am EDT" at bounding box center [219, 300] width 90 height 6
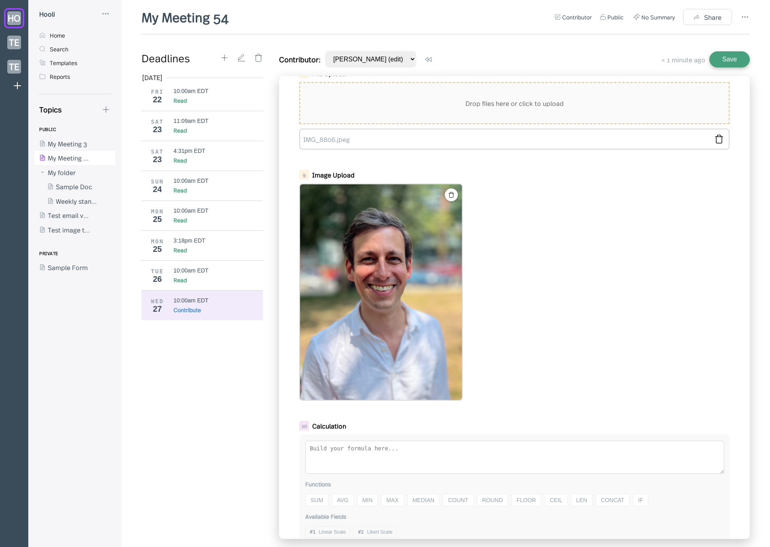
scroll to position [350, 0]
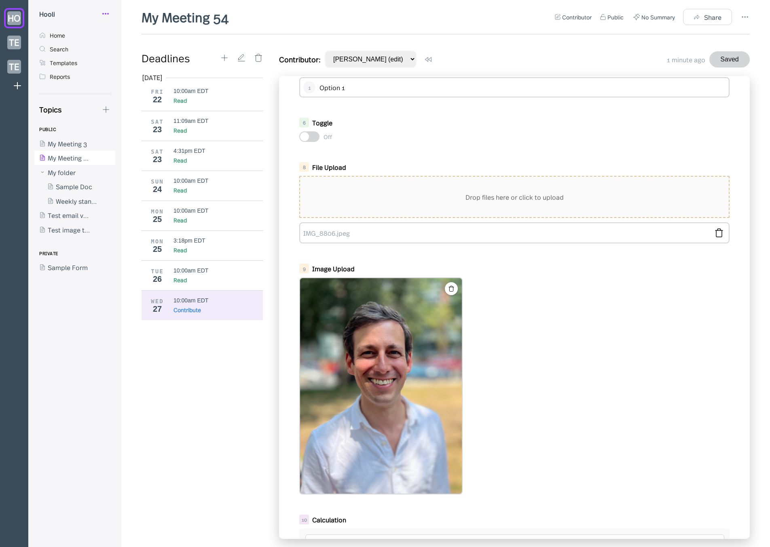
click at [106, 14] on icon at bounding box center [106, 14] width 10 height 10
click at [149, 38] on div "My Profile" at bounding box center [140, 34] width 65 height 9
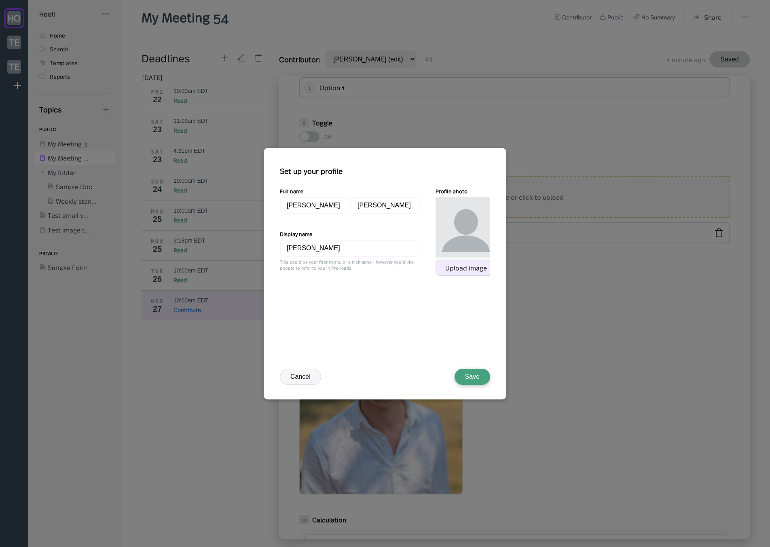
click at [470, 264] on div "Upload image" at bounding box center [466, 267] width 42 height 7
click at [469, 322] on div "Full name Jason Aronson Display name Jason Aronson This could be your first nam…" at bounding box center [388, 272] width 216 height 170
click at [313, 366] on div "Set up your profile Full name Jason Aronson Display name Jason Aronson This cou…" at bounding box center [385, 281] width 210 height 237
click at [311, 372] on button "Cancel" at bounding box center [300, 377] width 41 height 16
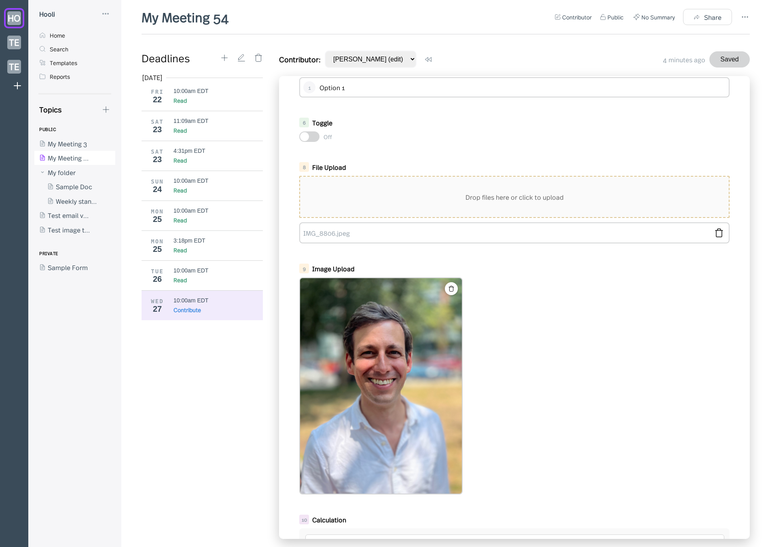
click at [341, 295] on img at bounding box center [381, 386] width 162 height 216
click at [280, 237] on div "1 Linear Scale Poor Excellent 0 1 2 3 4 5 2 Likert Scale Strongly Disagree Disa…" at bounding box center [514, 307] width 471 height 463
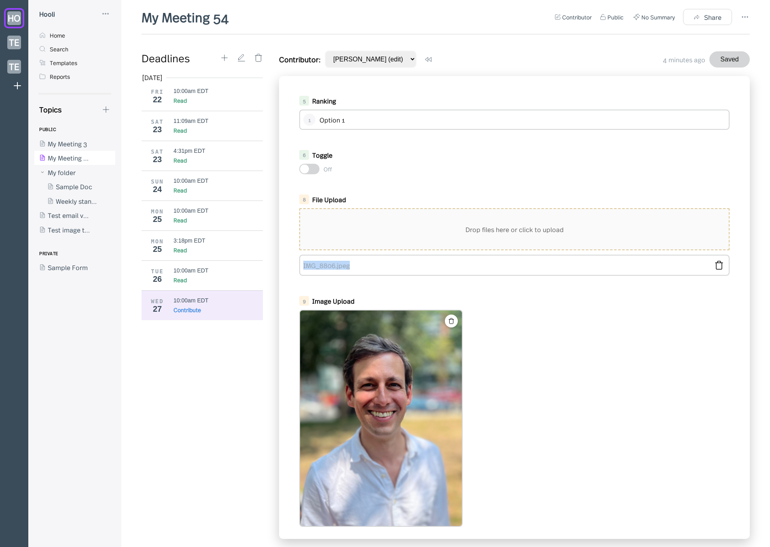
scroll to position [252, 0]
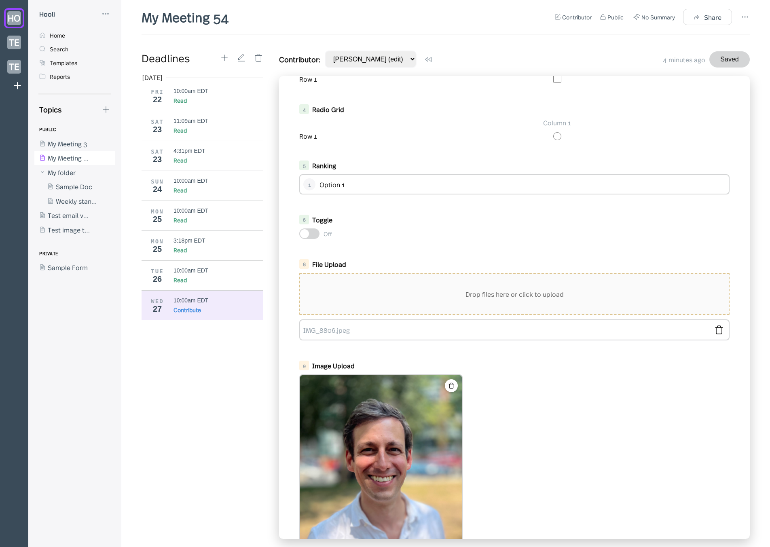
click at [373, 244] on div "1 Linear Scale Poor Excellent 0 1 2 3 4 5 2 Likert Scale Strongly Disagree Disa…" at bounding box center [514, 55] width 471 height 463
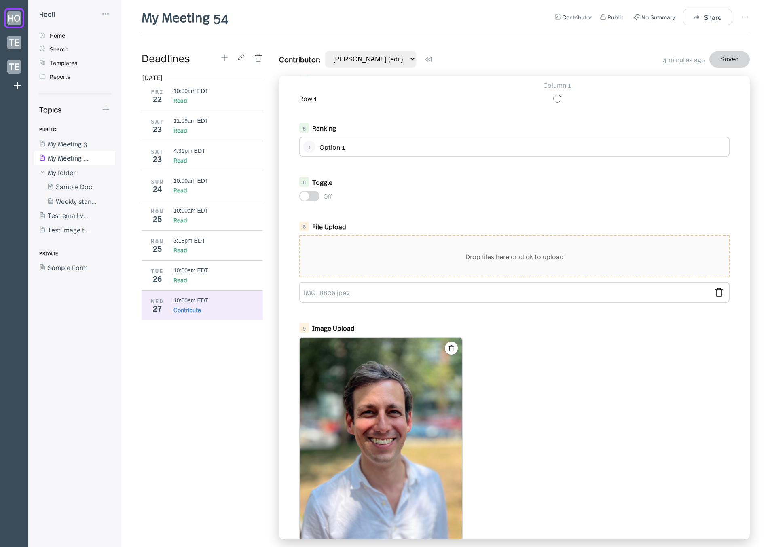
scroll to position [0, 0]
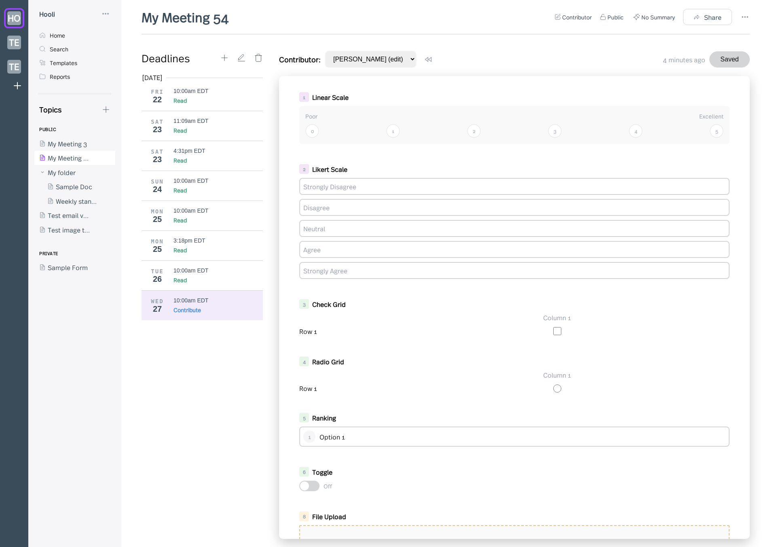
click at [420, 296] on div "3 Check Grid Column 1 Row 1" at bounding box center [514, 317] width 447 height 45
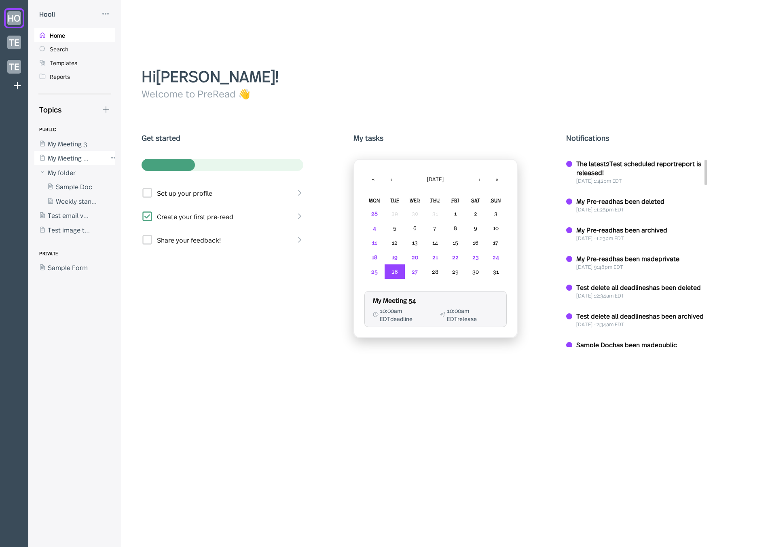
click at [56, 153] on div at bounding box center [70, 158] width 73 height 15
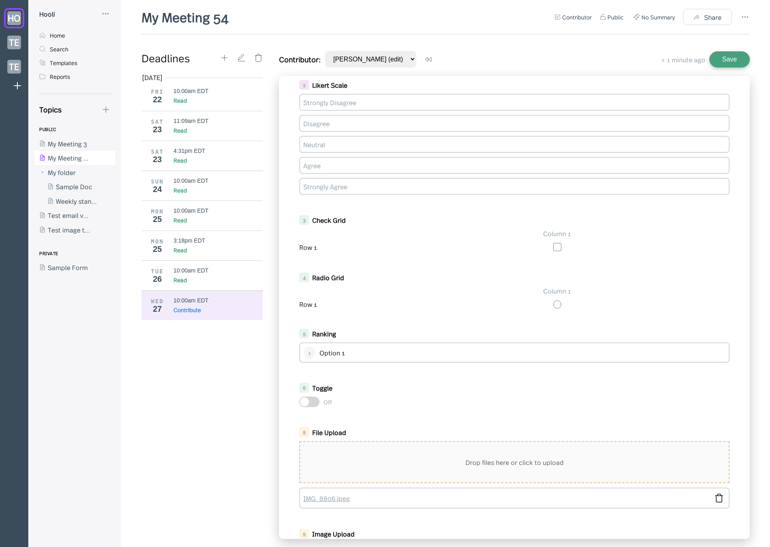
scroll to position [246, 0]
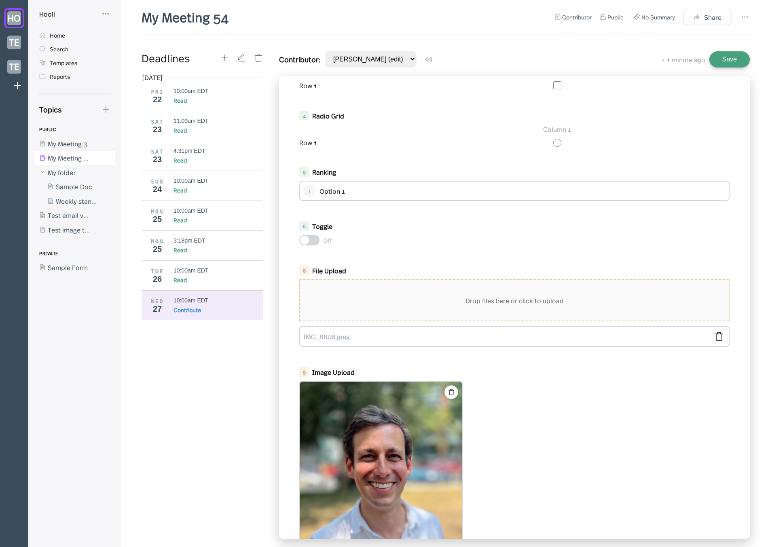
click at [450, 391] on icon at bounding box center [451, 393] width 5 height 6
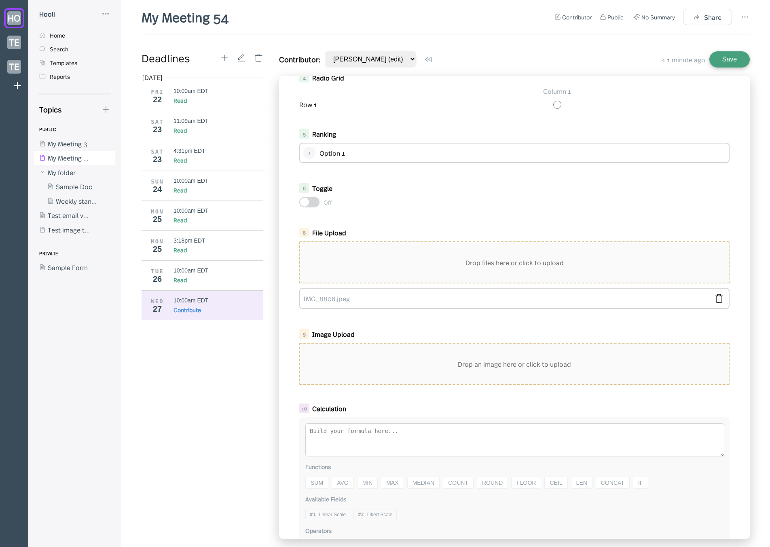
scroll to position [330, 0]
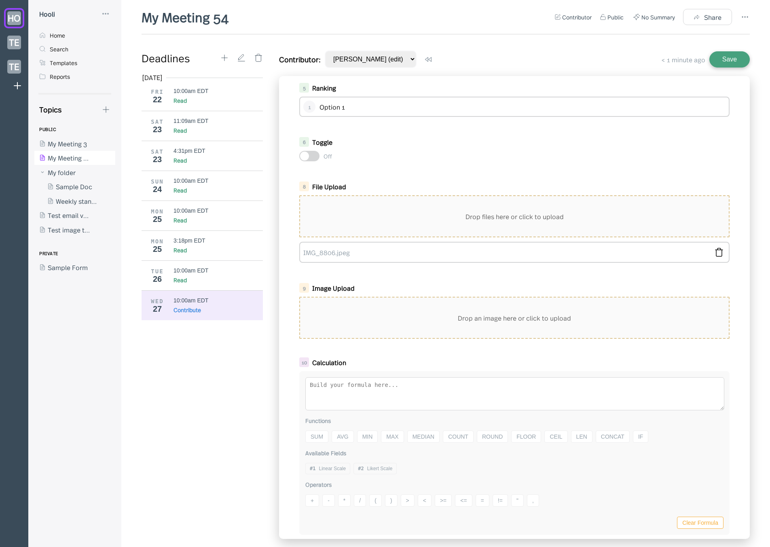
click at [734, 45] on div "My Meeting 54 Contributor Public No Summary Share Deadlines Aug 2025 FRI 22 10:…" at bounding box center [446, 277] width 608 height 539
click at [733, 52] on button "Save" at bounding box center [730, 59] width 40 height 16
click at [221, 283] on div "Read" at bounding box center [219, 280] width 90 height 8
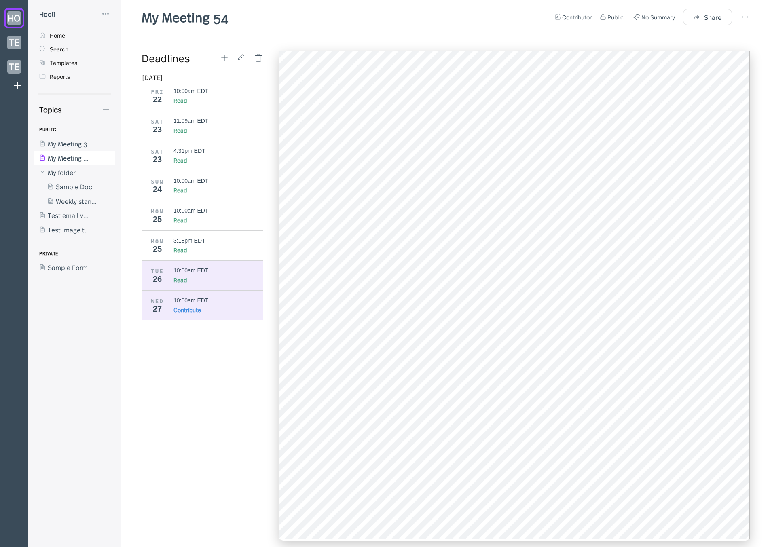
click at [203, 301] on div "10:00am EDT" at bounding box center [191, 300] width 35 height 6
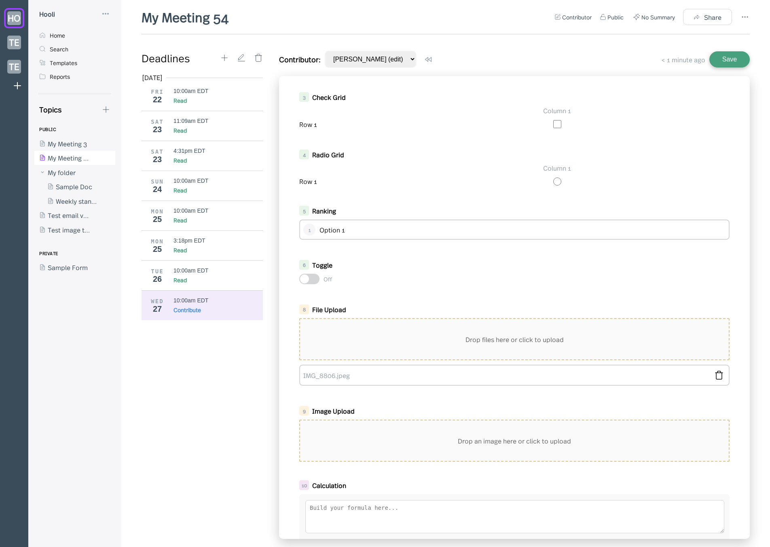
scroll to position [302, 0]
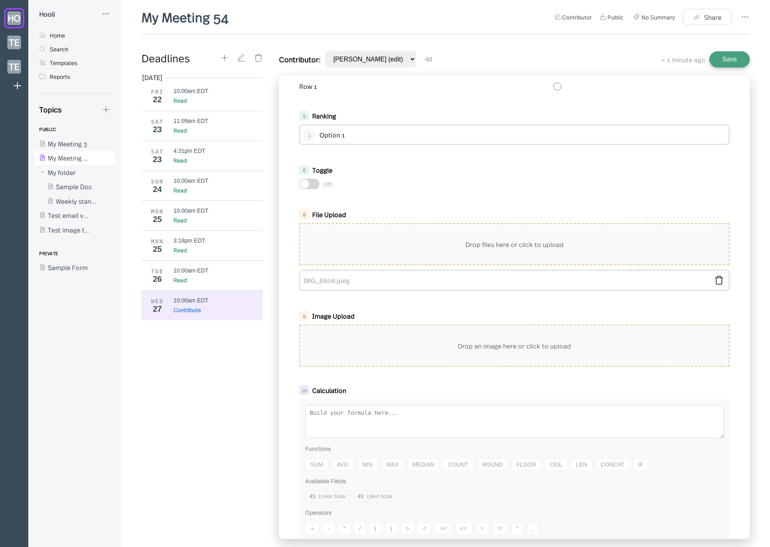
click at [362, 351] on div "Drop an image here or click to upload" at bounding box center [514, 346] width 429 height 40
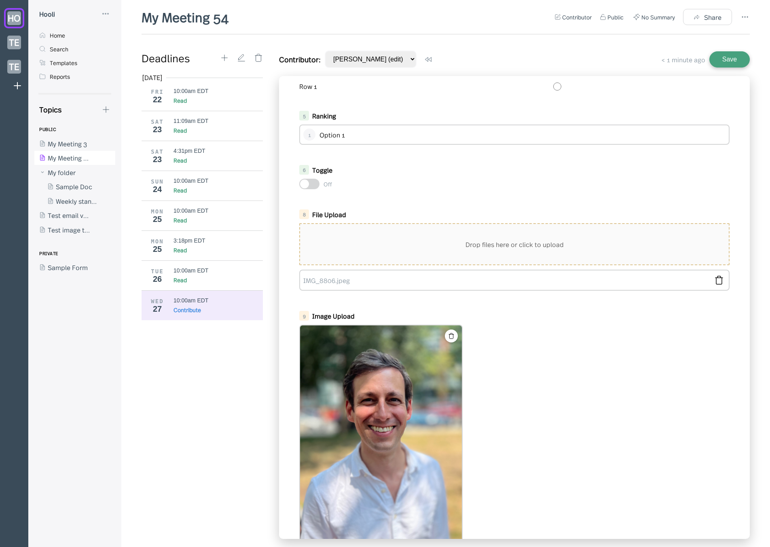
click at [731, 61] on button "Save" at bounding box center [730, 59] width 40 height 16
click at [197, 275] on div "10:00am EDT Read" at bounding box center [219, 275] width 90 height 17
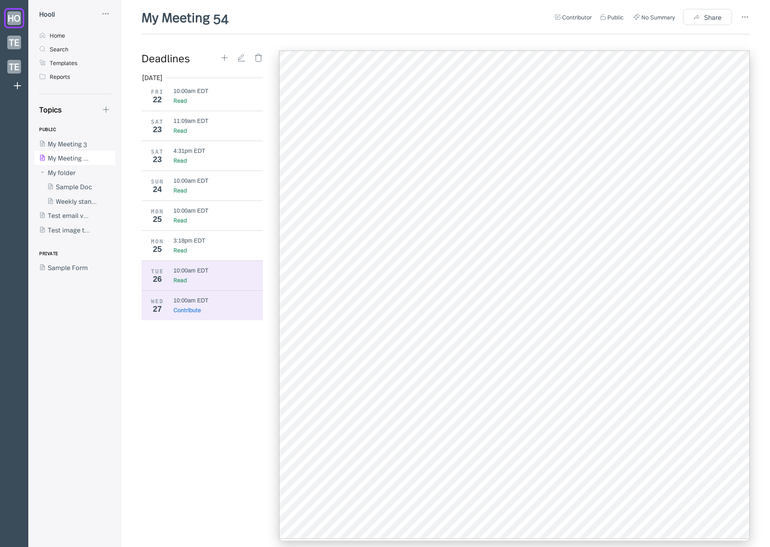
click at [201, 302] on div "10:00am EDT" at bounding box center [191, 300] width 35 height 6
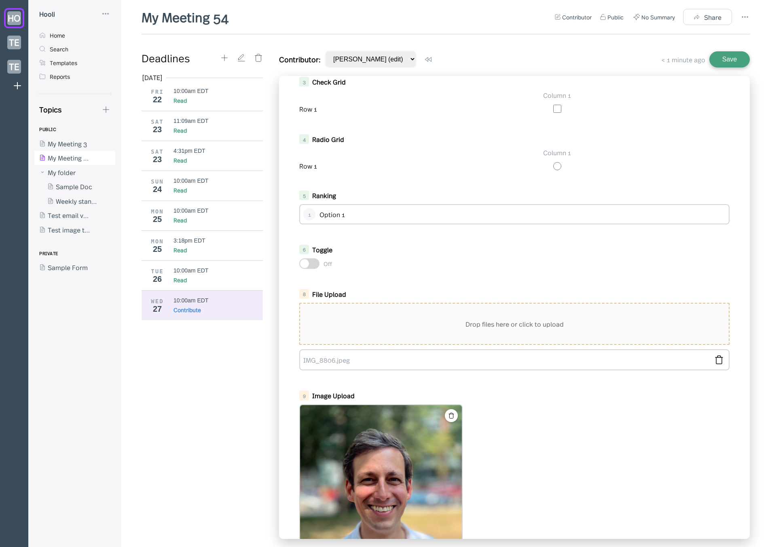
scroll to position [373, 0]
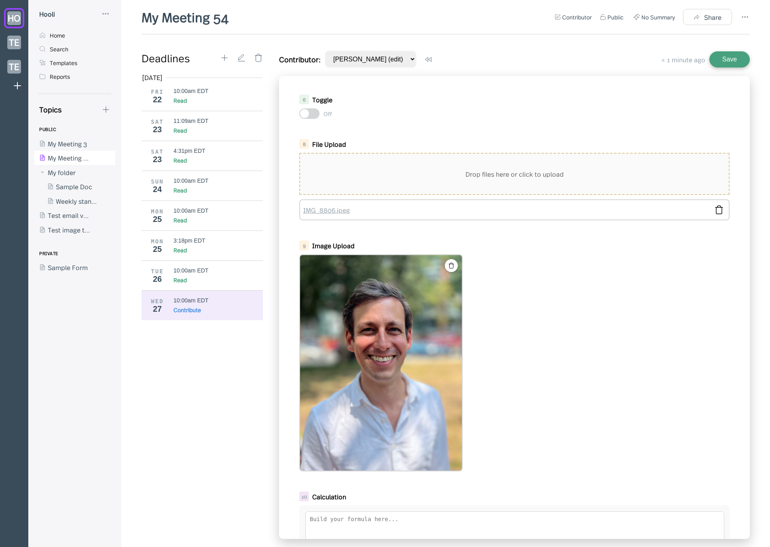
click at [325, 212] on link "IMG_8806.jpeg" at bounding box center [505, 210] width 405 height 9
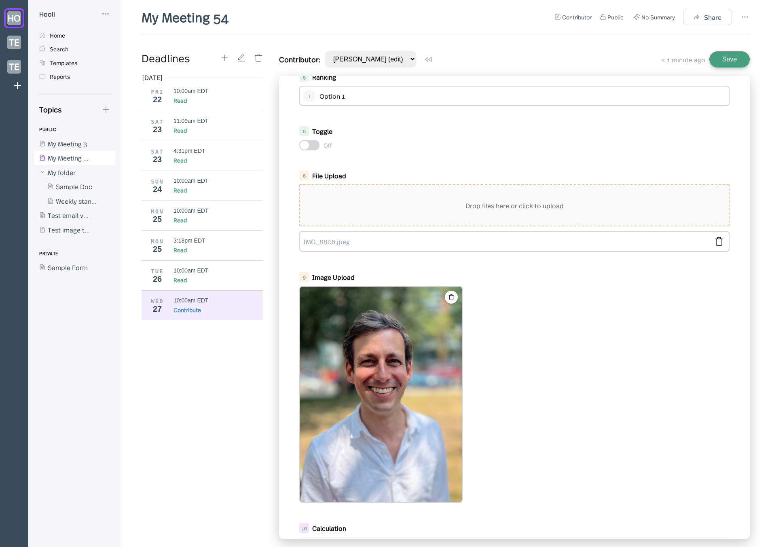
scroll to position [324, 0]
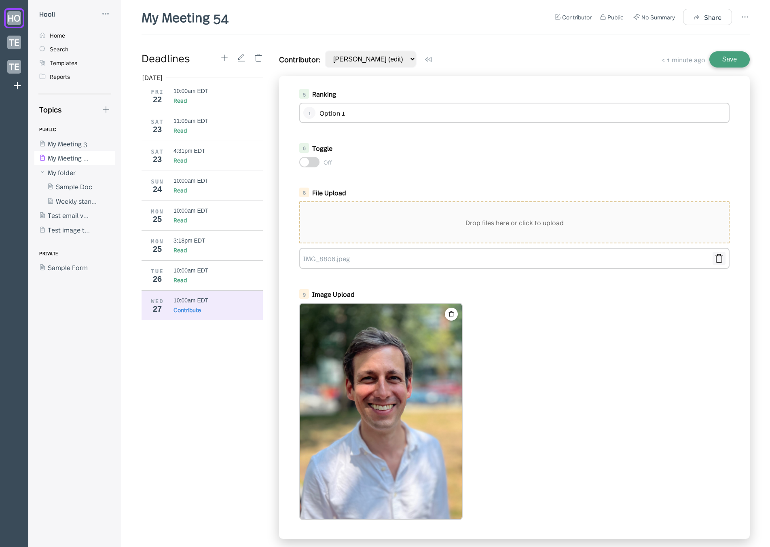
click at [714, 257] on icon at bounding box center [719, 259] width 10 height 10
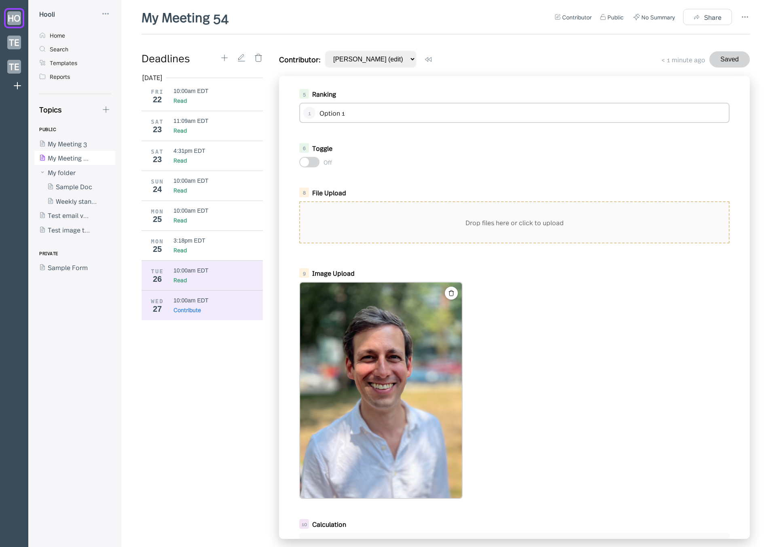
click at [210, 281] on div "Read" at bounding box center [219, 280] width 90 height 8
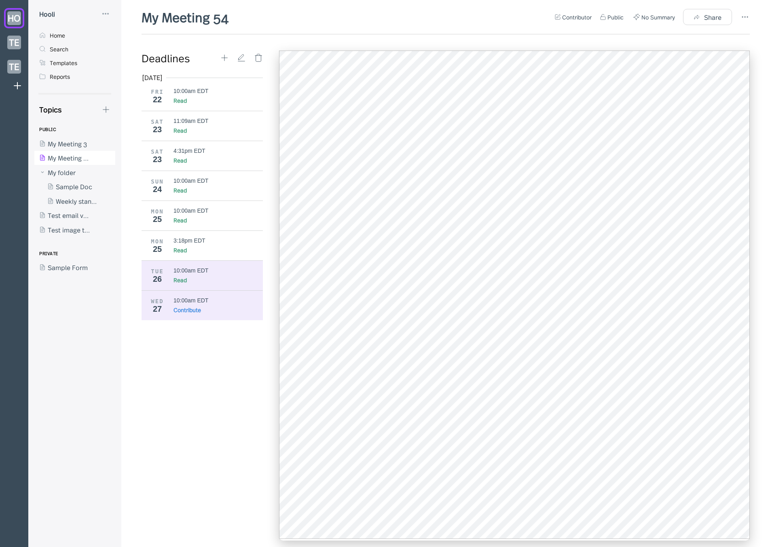
click at [206, 306] on div "Contribute" at bounding box center [219, 310] width 90 height 8
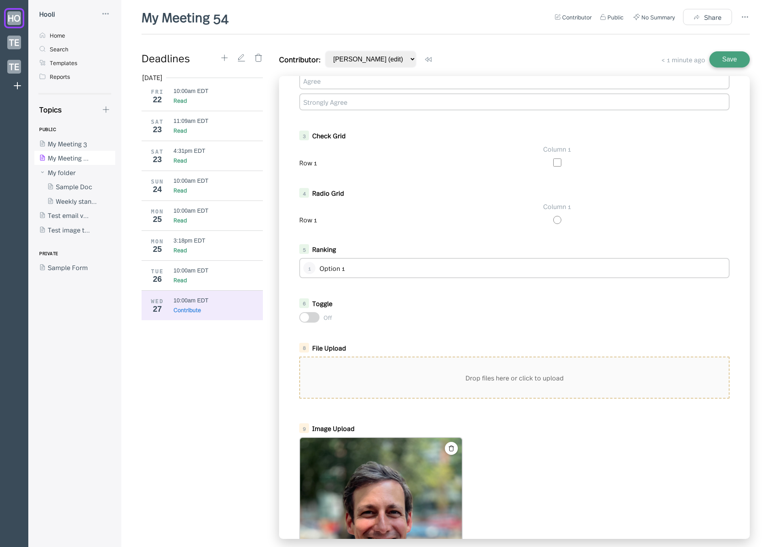
scroll to position [355, 0]
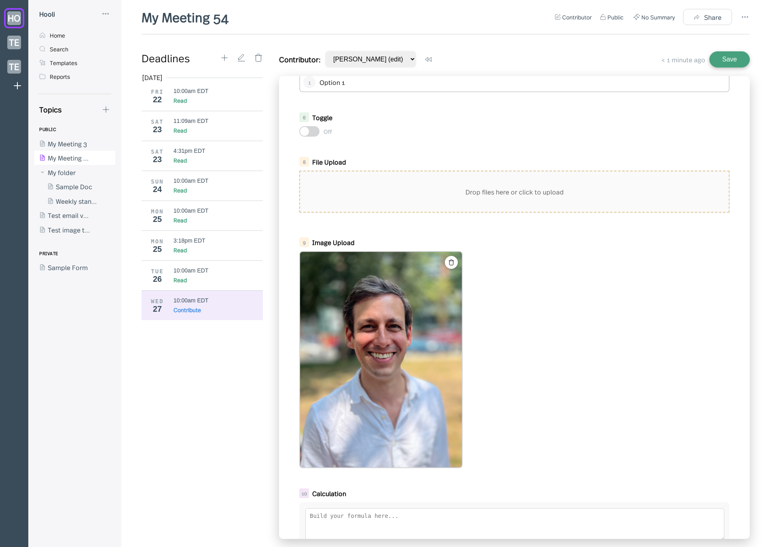
click at [358, 176] on div "Drop files here or click to upload" at bounding box center [514, 192] width 429 height 40
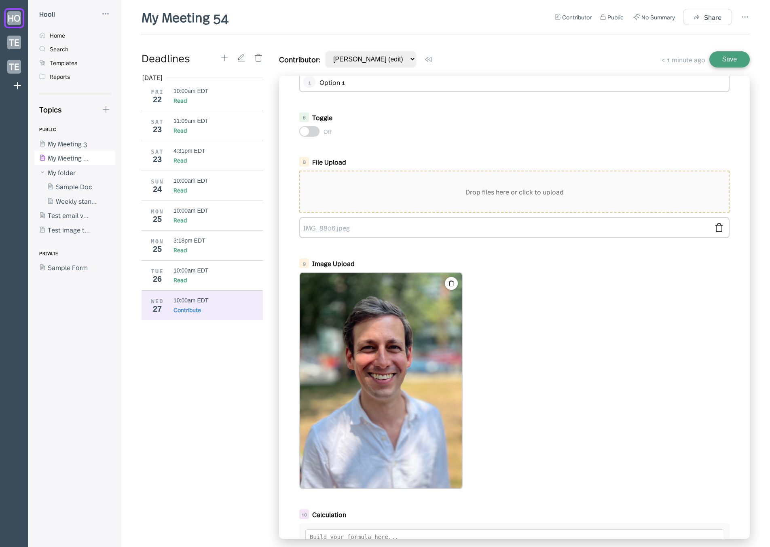
click at [346, 227] on link "IMG_8806.jpeg" at bounding box center [505, 227] width 405 height 9
click at [201, 271] on div "10:00am EDT" at bounding box center [191, 270] width 35 height 6
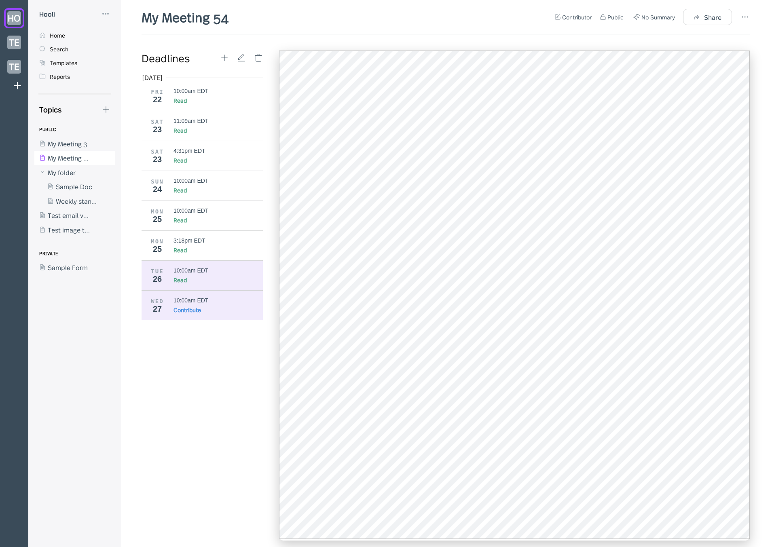
click at [198, 293] on div "WED 27 10:00am EDT Contribute" at bounding box center [205, 305] width 127 height 30
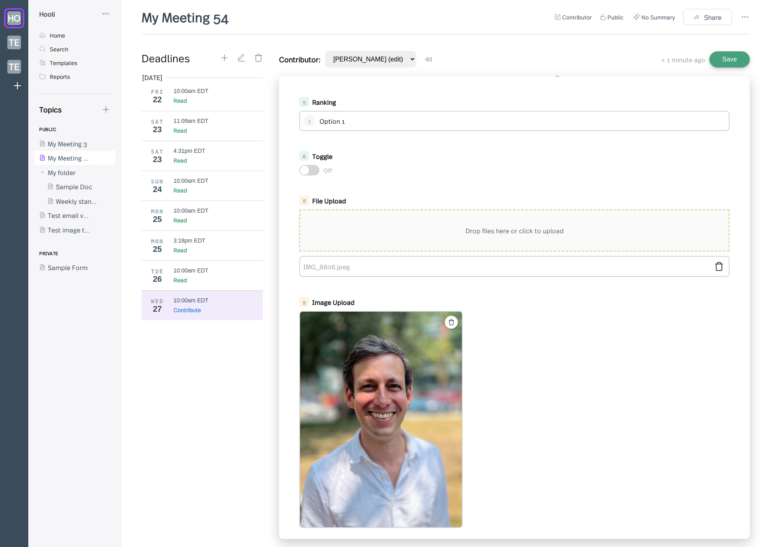
scroll to position [320, 0]
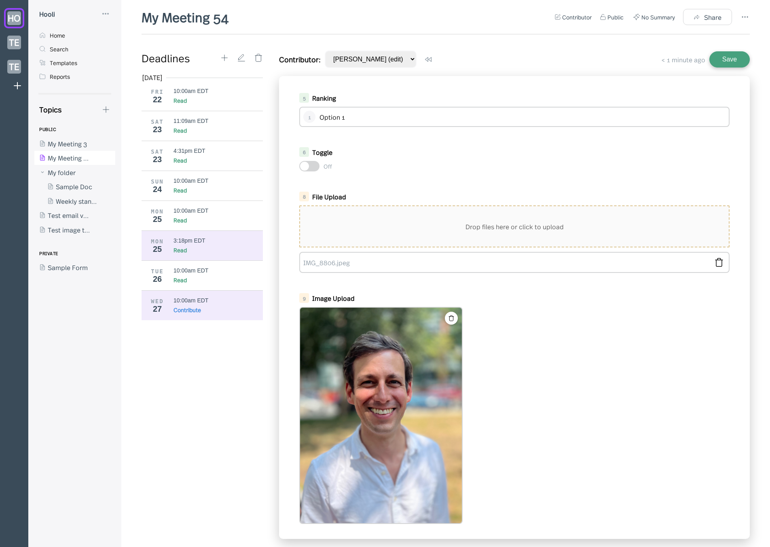
click at [179, 257] on div "MON 25 3:18pm EDT Read" at bounding box center [205, 246] width 127 height 30
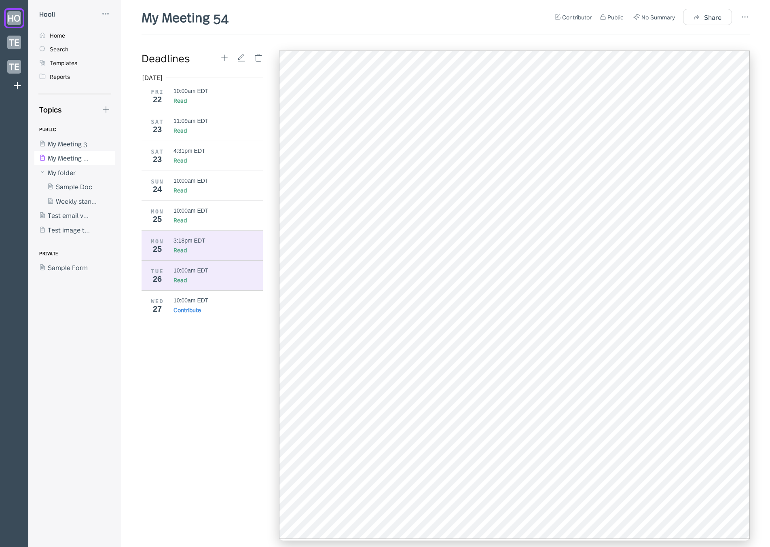
click at [185, 270] on div "10:00am EDT" at bounding box center [191, 270] width 35 height 6
click at [107, 16] on icon at bounding box center [106, 14] width 10 height 10
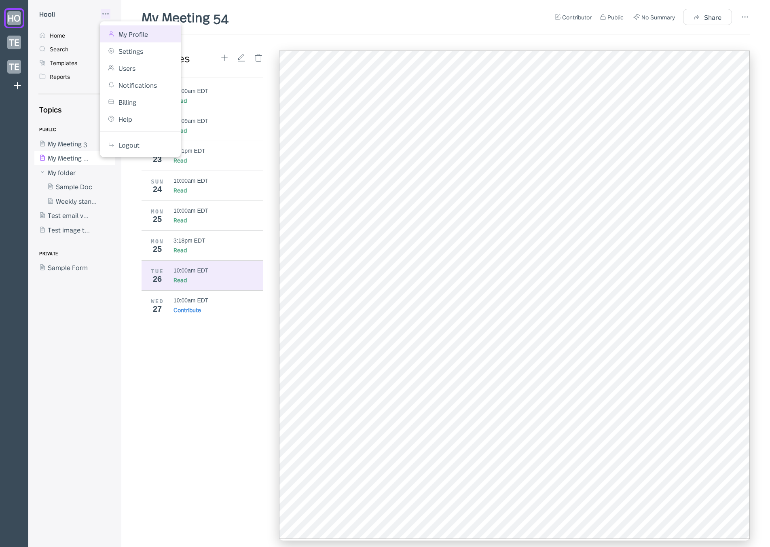
click at [118, 30] on div "My Profile" at bounding box center [140, 34] width 65 height 9
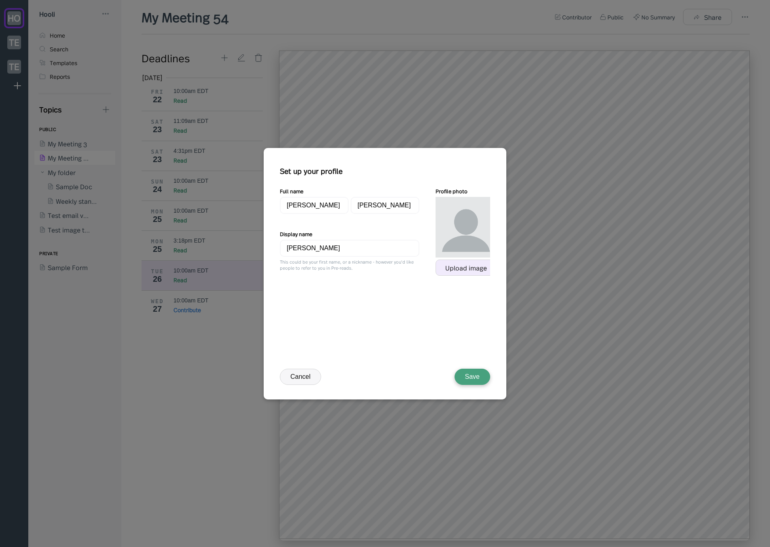
click at [445, 267] on div "Upload image" at bounding box center [466, 267] width 42 height 7
click at [463, 283] on div "Remove image" at bounding box center [466, 282] width 38 height 8
click at [466, 271] on div "Upload image" at bounding box center [466, 267] width 42 height 7
click at [471, 377] on button "Save" at bounding box center [473, 377] width 36 height 16
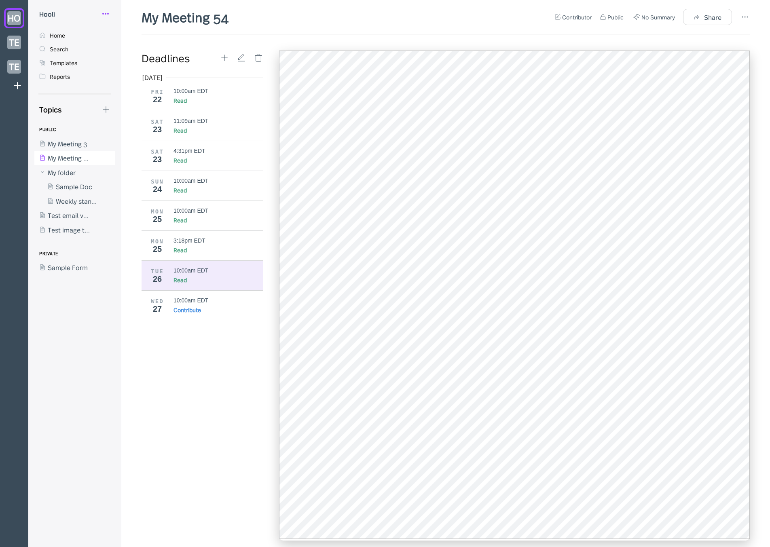
click at [107, 11] on icon at bounding box center [106, 14] width 10 height 10
click at [124, 31] on div "My Profile" at bounding box center [134, 34] width 30 height 9
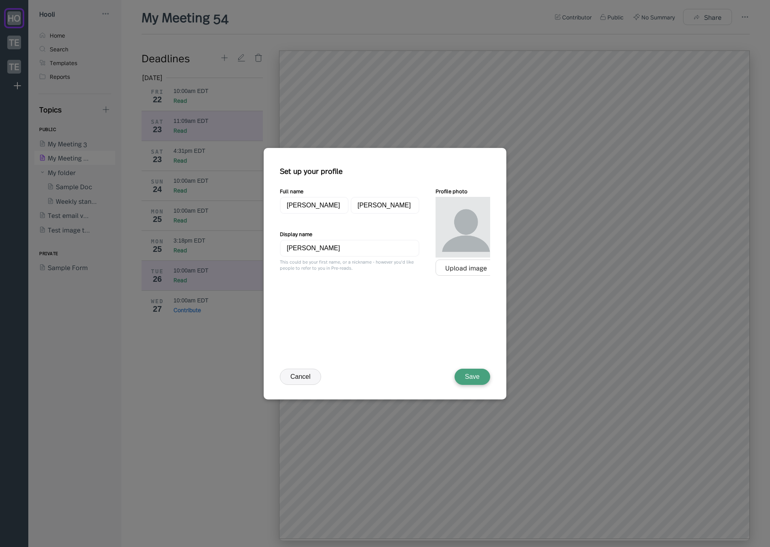
click at [167, 140] on div at bounding box center [385, 273] width 770 height 547
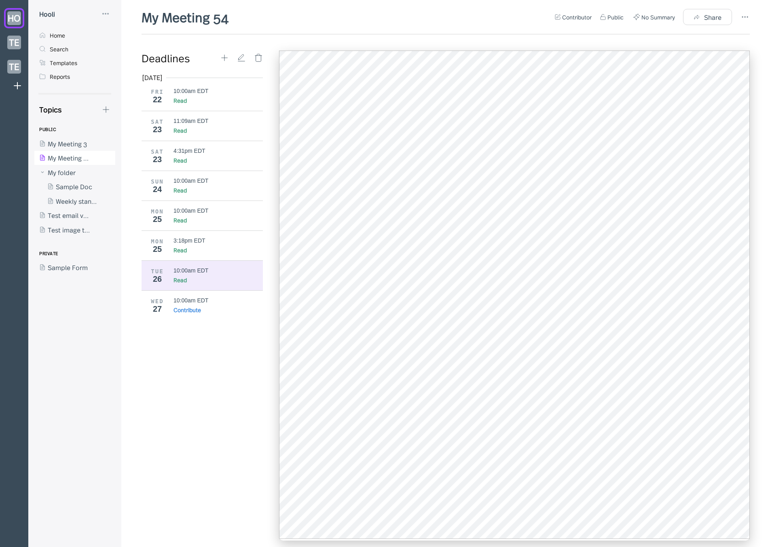
click at [210, 288] on div "TUE 26 10:00am EDT Read" at bounding box center [205, 276] width 127 height 30
click at [212, 303] on div "10:00am EDT" at bounding box center [219, 300] width 90 height 6
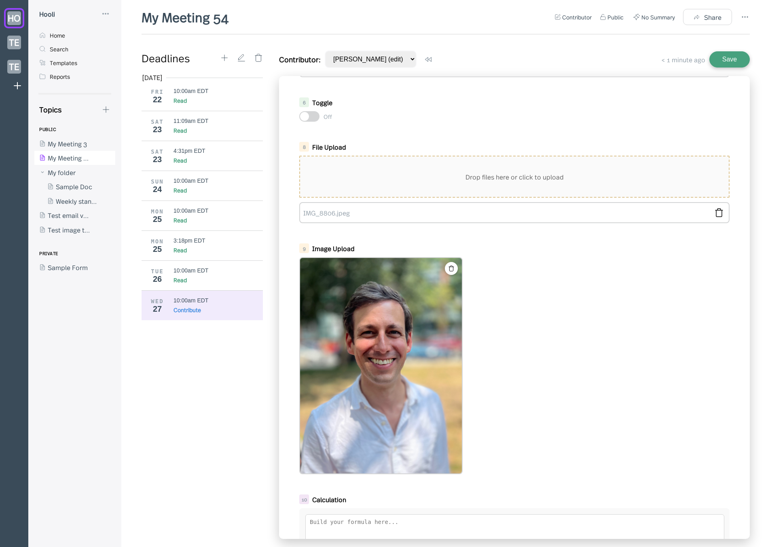
scroll to position [361, 0]
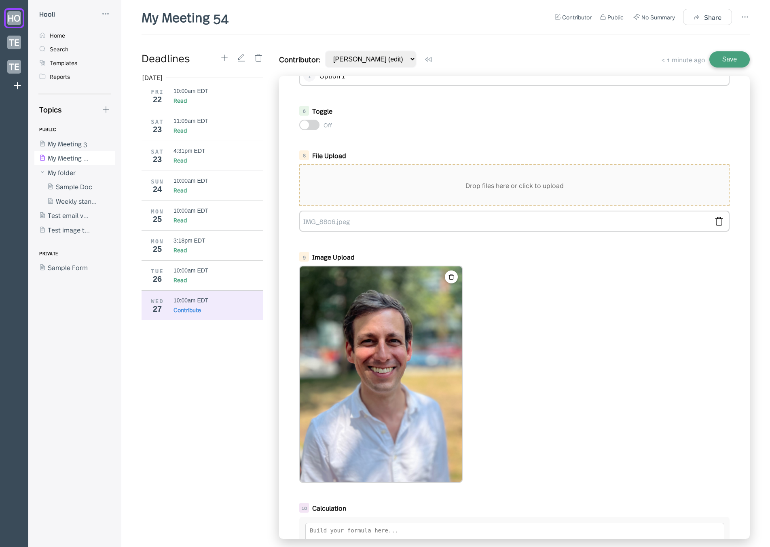
click at [337, 257] on b "Image Upload" at bounding box center [333, 256] width 42 height 9
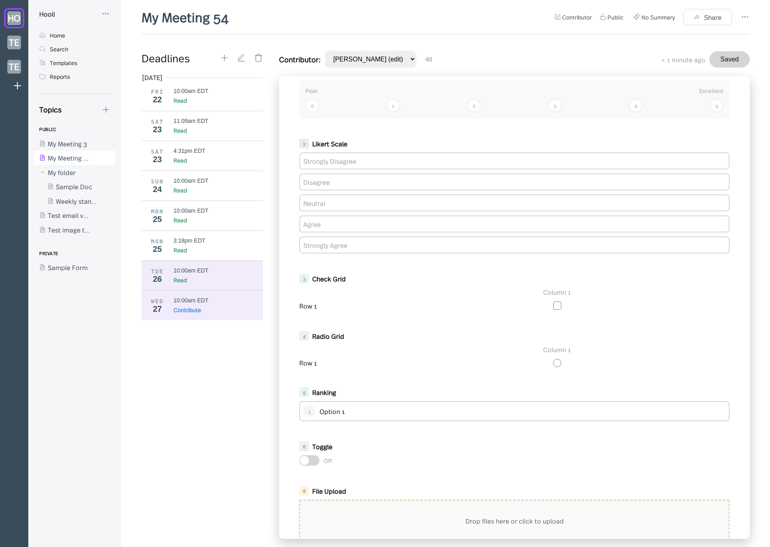
scroll to position [49, 0]
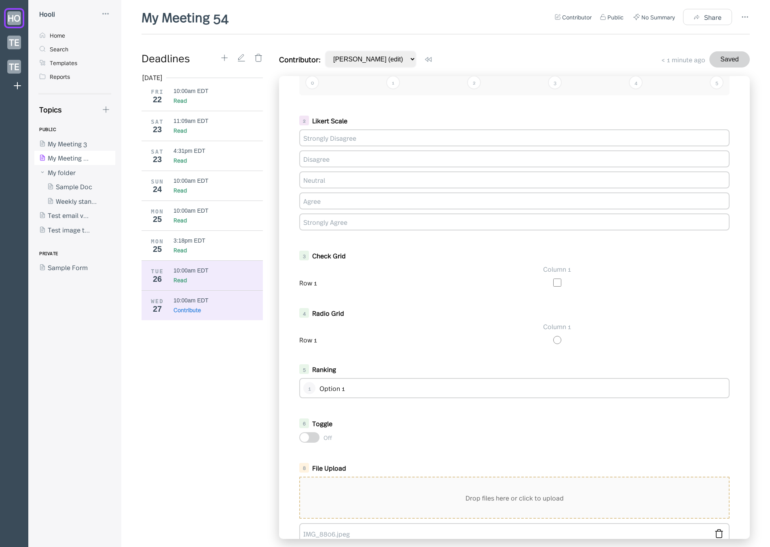
click at [167, 271] on div "TUE 26 10:00am EDT Read" at bounding box center [205, 276] width 127 height 30
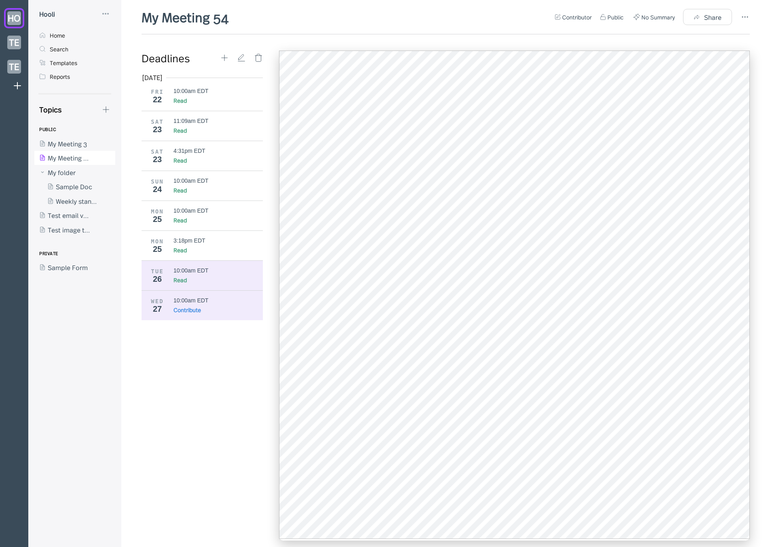
click at [199, 297] on div "WED 27 10:00am EDT Contribute" at bounding box center [205, 305] width 127 height 30
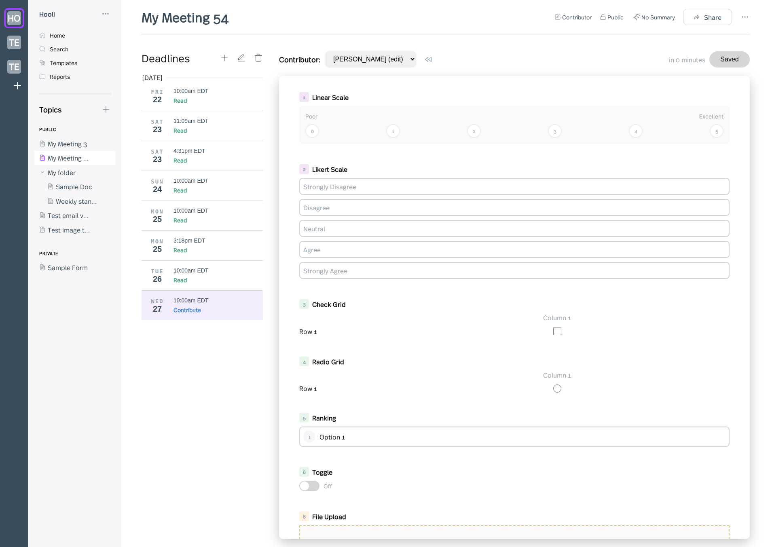
click at [218, 53] on div "Deadlines" at bounding box center [181, 58] width 78 height 15
click at [220, 58] on icon at bounding box center [224, 57] width 9 height 9
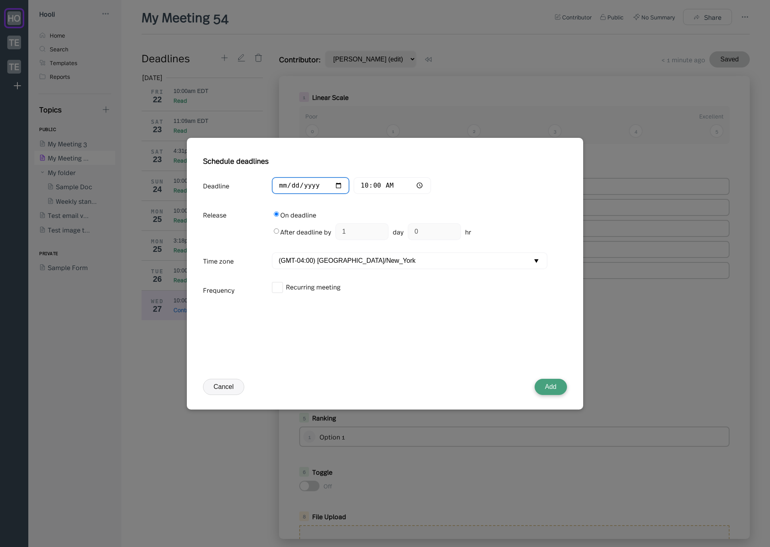
click at [298, 186] on input "2025-08-27" at bounding box center [311, 185] width 78 height 17
type input "2025-08-26"
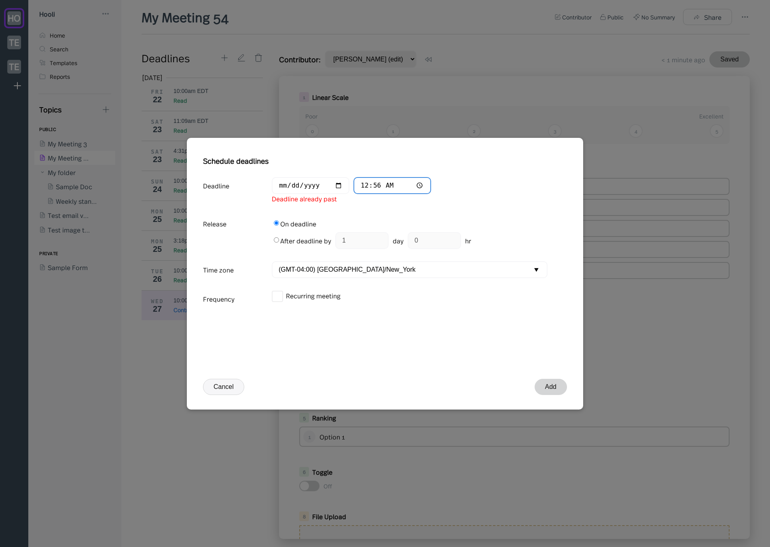
type input "12:56"
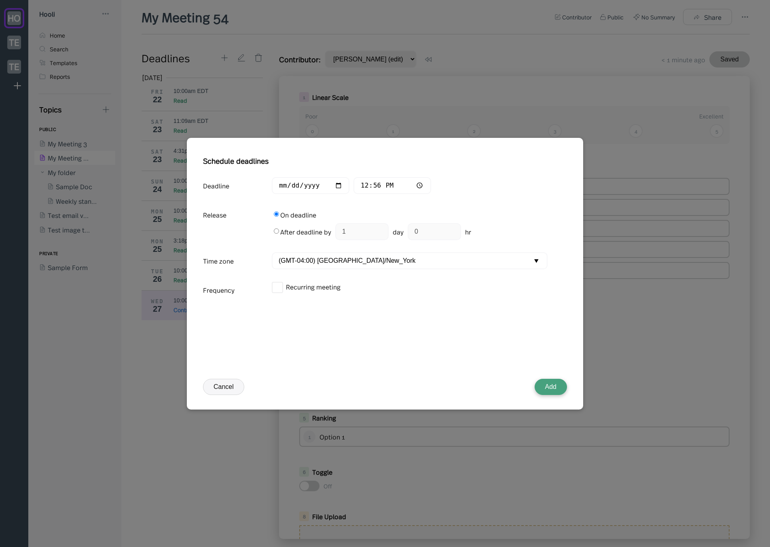
click at [548, 386] on button "Add" at bounding box center [551, 387] width 32 height 16
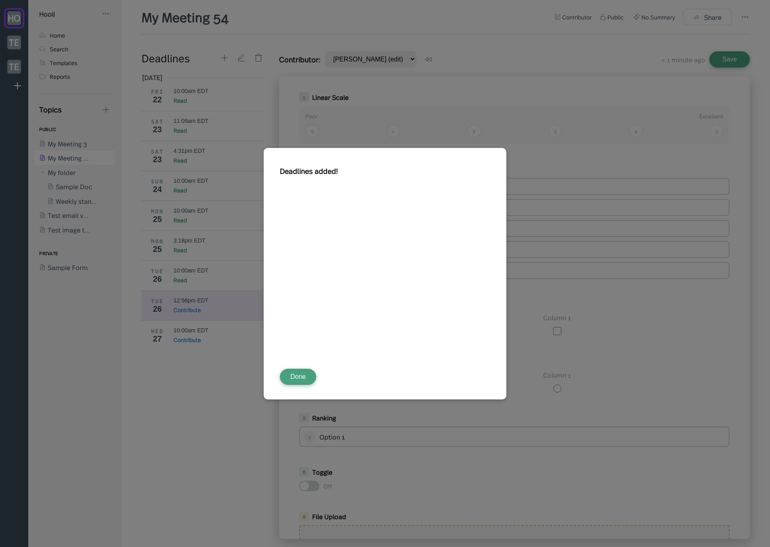
click at [292, 370] on button "Done" at bounding box center [298, 377] width 36 height 16
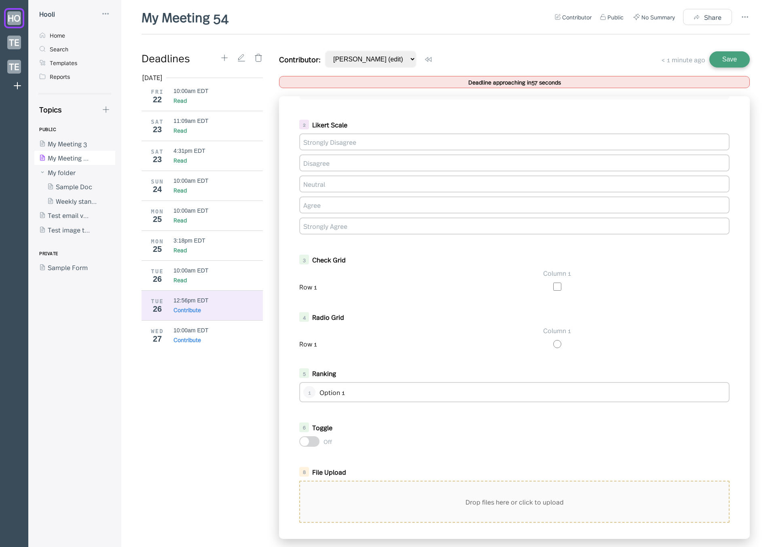
scroll to position [148, 0]
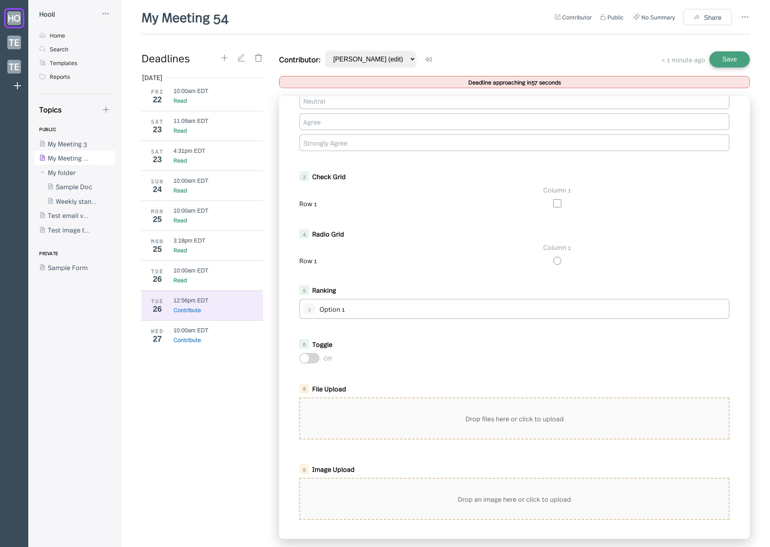
click at [379, 412] on div "Drop files here or click to upload" at bounding box center [514, 418] width 429 height 40
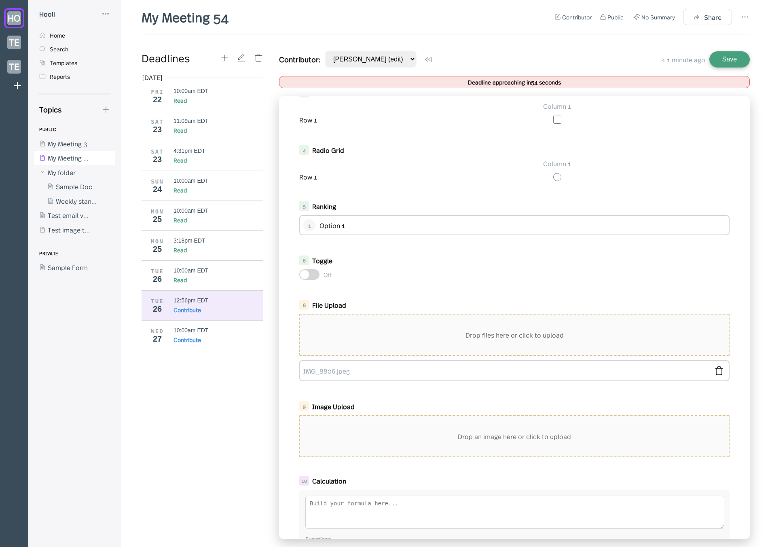
scroll to position [245, 0]
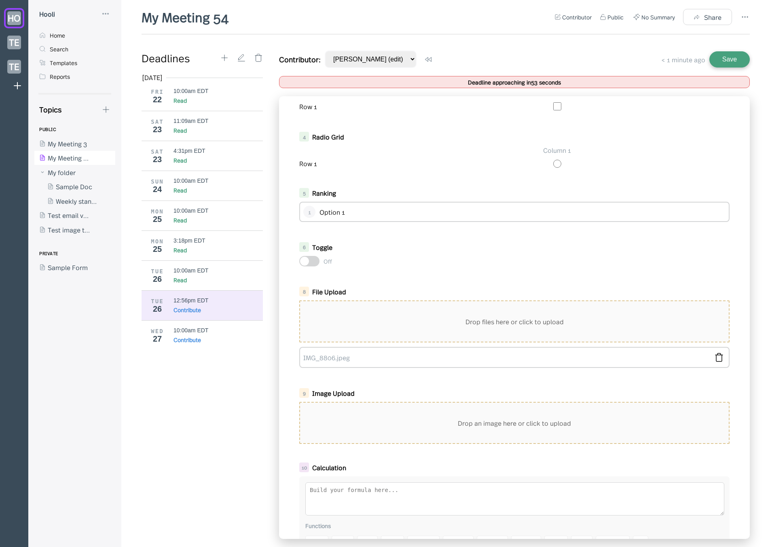
click at [439, 420] on div "Drop an image here or click to upload" at bounding box center [514, 423] width 429 height 40
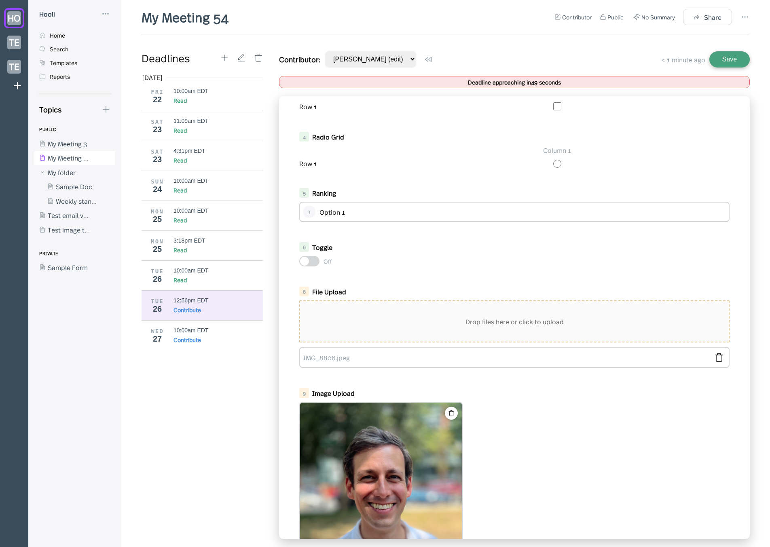
click at [735, 61] on button "Save" at bounding box center [730, 59] width 40 height 16
click at [543, 65] on div "Contributor: Jason Aronson (edit) Use my prior contribution < 1 minute ago Saved" at bounding box center [514, 59] width 471 height 17
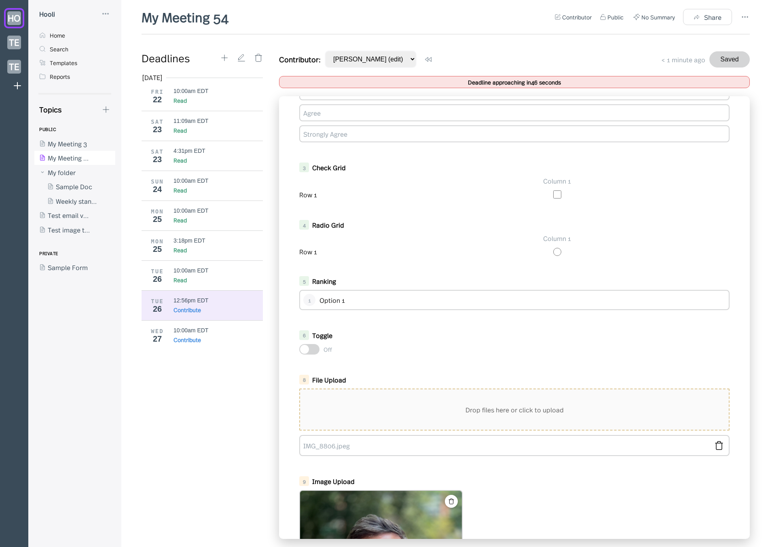
scroll to position [0, 0]
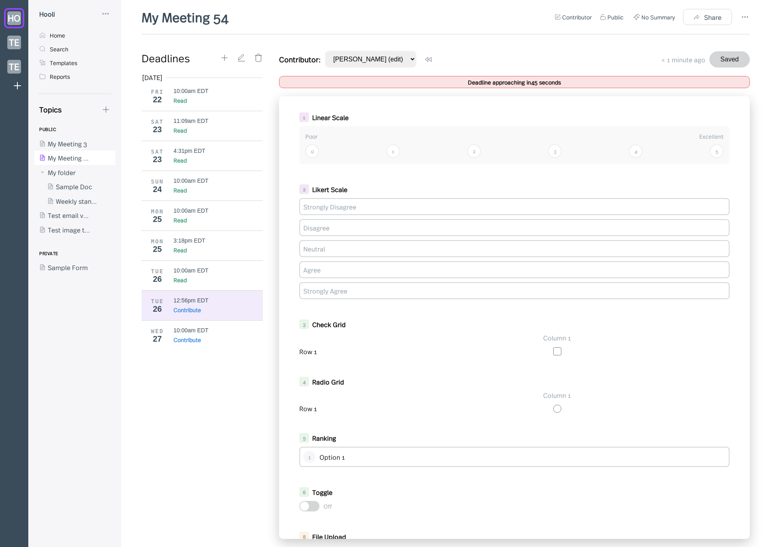
click at [430, 179] on div "1 Linear Scale Poor Excellent 0 1 2 3 4 5 2 Likert Scale Strongly Disagree Disa…" at bounding box center [514, 317] width 471 height 443
click at [394, 155] on div "1" at bounding box center [393, 151] width 14 height 14
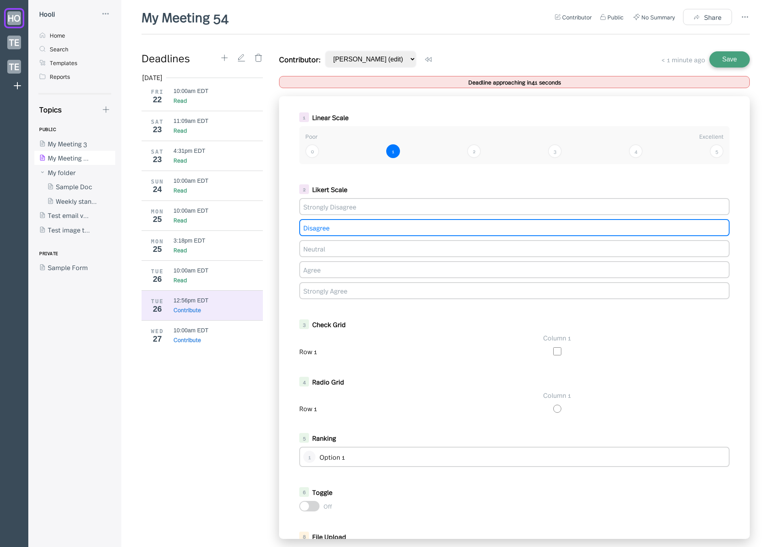
click at [387, 227] on div "Disagree" at bounding box center [514, 227] width 430 height 17
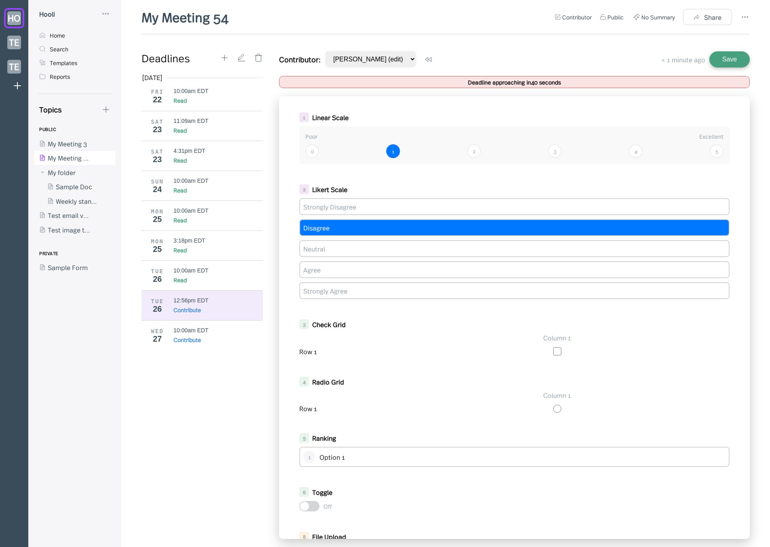
click at [553, 350] on input "checkbox" at bounding box center [557, 351] width 8 height 8
checkbox input "true"
click at [554, 412] on input "radio" at bounding box center [557, 409] width 8 height 8
radio input "true"
click at [544, 454] on div "Option 1" at bounding box center [523, 457] width 406 height 9
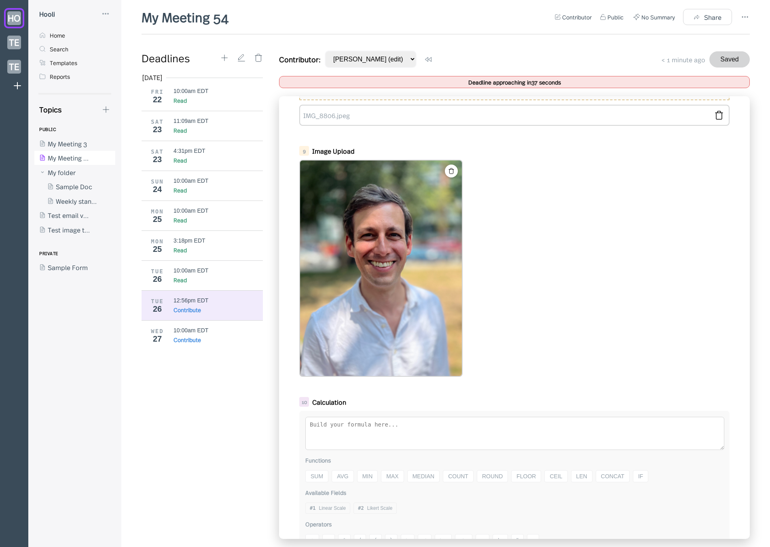
scroll to position [527, 0]
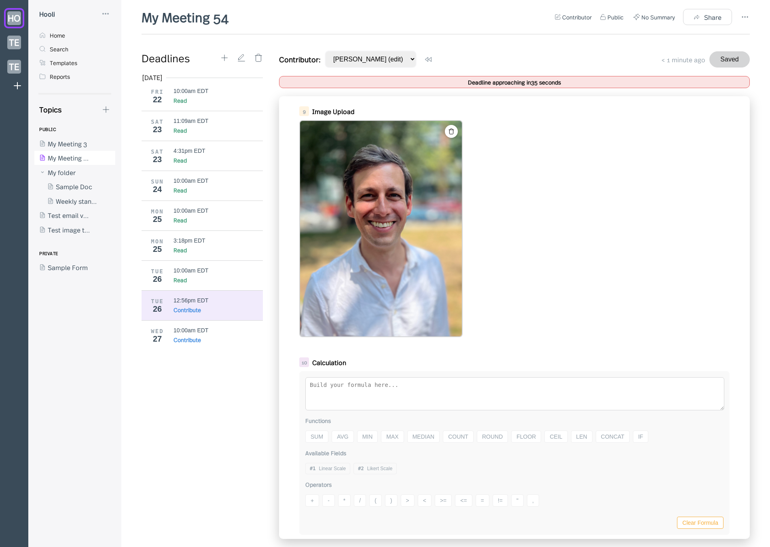
click at [730, 54] on button "Saved" at bounding box center [730, 59] width 40 height 16
click at [585, 48] on div "My Meeting 54 Contributor Public No Summary Share Deadlines Aug 2025 FRI 22 10:…" at bounding box center [446, 277] width 608 height 539
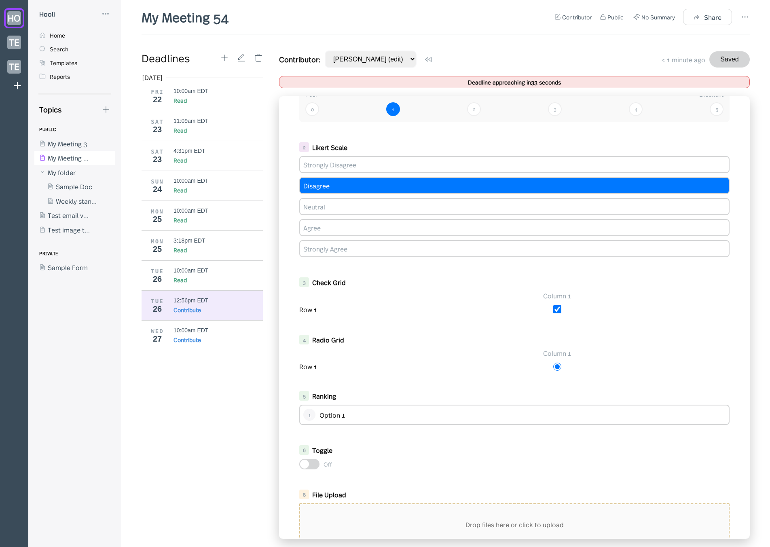
scroll to position [157, 0]
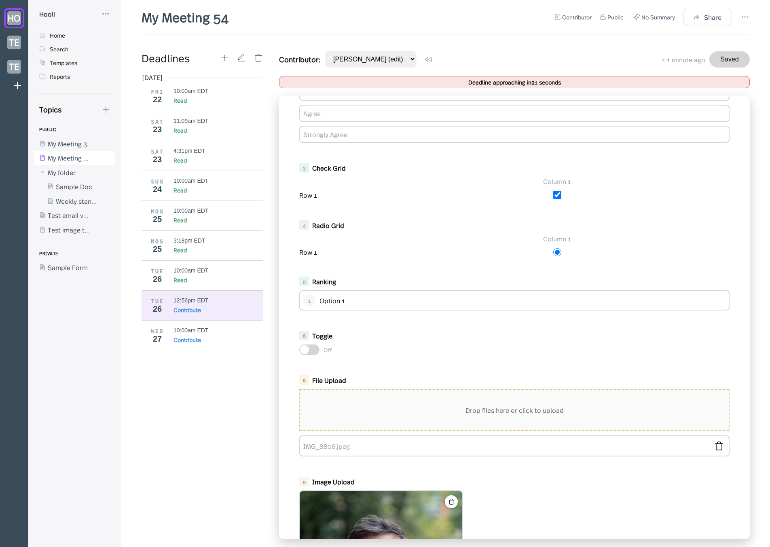
click at [600, 345] on div "Off" at bounding box center [514, 350] width 430 height 11
click at [449, 340] on div "Toggle" at bounding box center [509, 335] width 394 height 9
click at [721, 64] on button "Save" at bounding box center [730, 59] width 40 height 16
click at [587, 55] on div "Contributor: Jason Aronson (edit) Use my prior contribution < 1 minute ago Saved" at bounding box center [514, 59] width 471 height 17
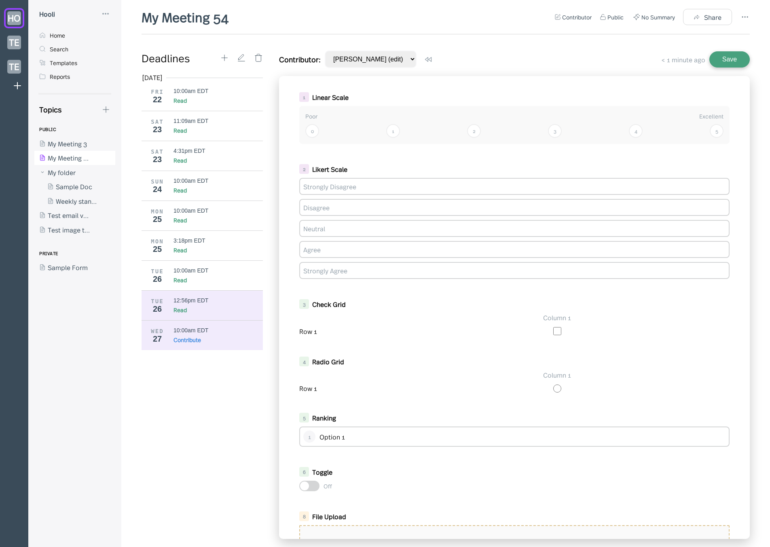
click at [188, 298] on div "12:56pm EDT" at bounding box center [191, 300] width 35 height 6
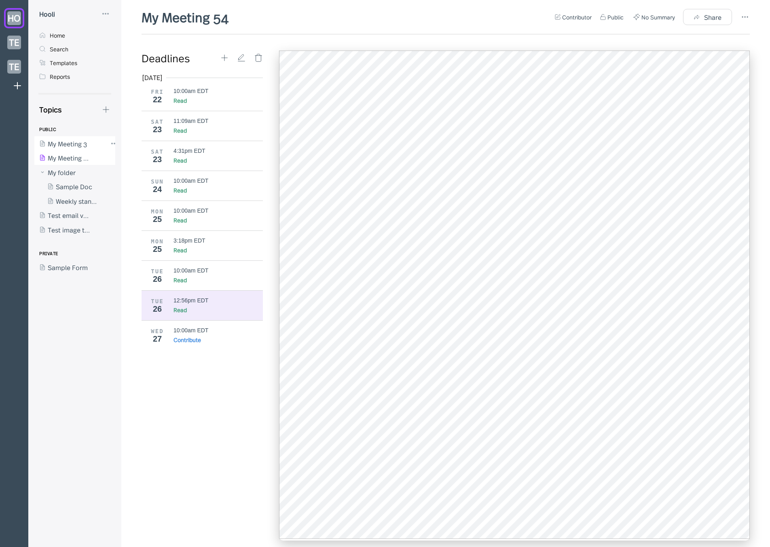
click at [68, 142] on div at bounding box center [70, 143] width 73 height 15
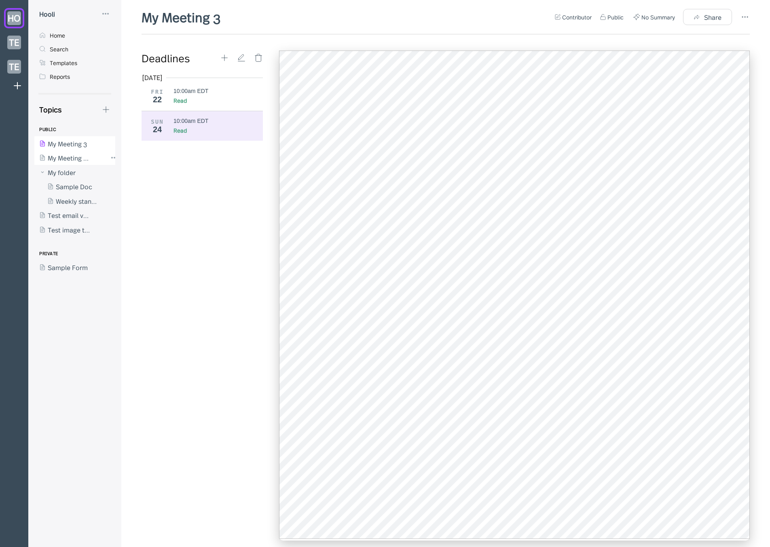
click at [72, 156] on div at bounding box center [70, 158] width 73 height 15
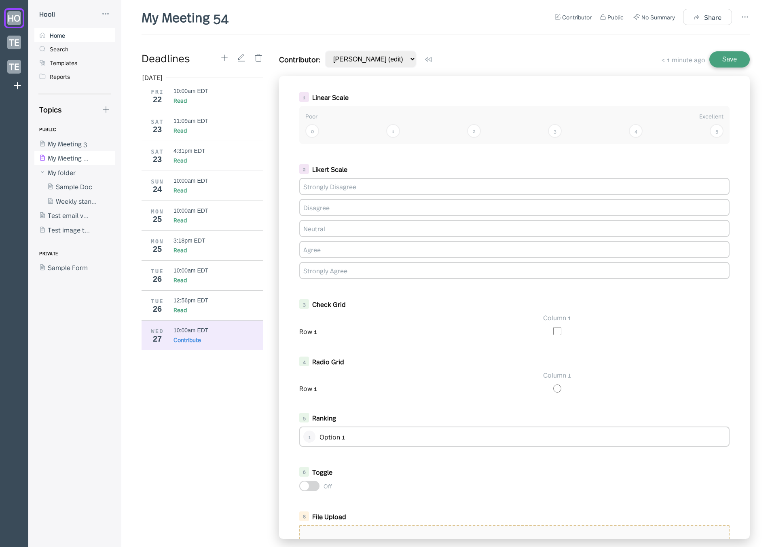
click at [85, 31] on div "Home" at bounding box center [74, 35] width 81 height 14
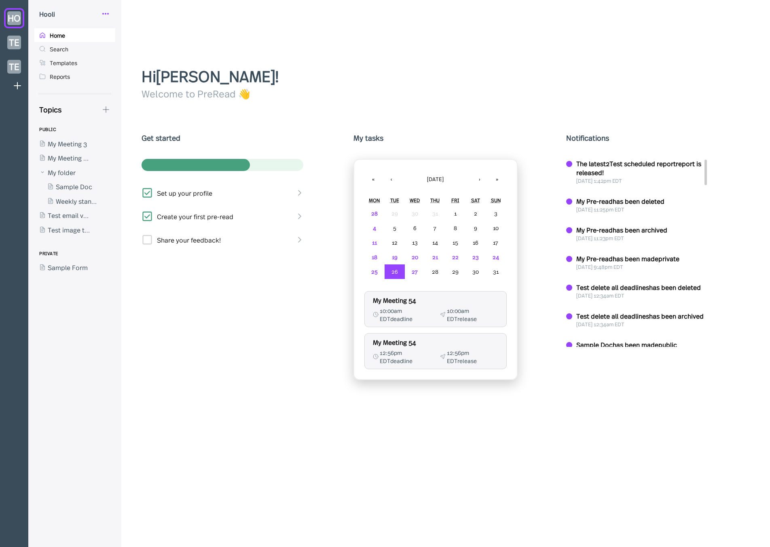
click at [106, 15] on icon at bounding box center [106, 14] width 10 height 10
click at [140, 57] on div "Settings" at bounding box center [140, 50] width 81 height 17
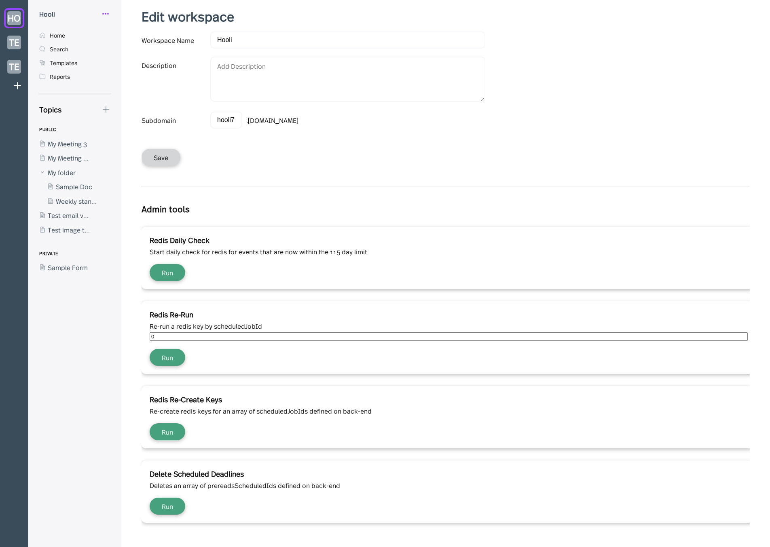
click at [103, 13] on circle at bounding box center [103, 13] width 1 height 1
click at [144, 90] on div "Notifications" at bounding box center [140, 84] width 81 height 17
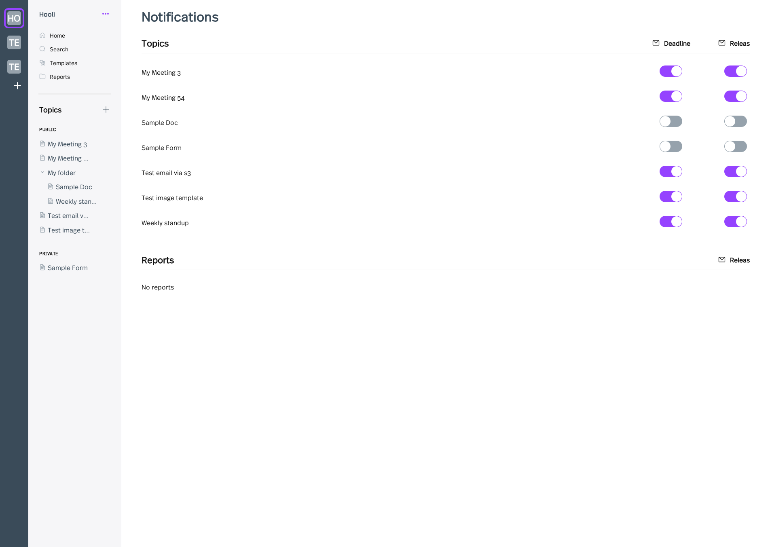
click at [101, 18] on icon at bounding box center [106, 14] width 10 height 10
click at [126, 67] on div "Users" at bounding box center [127, 68] width 17 height 9
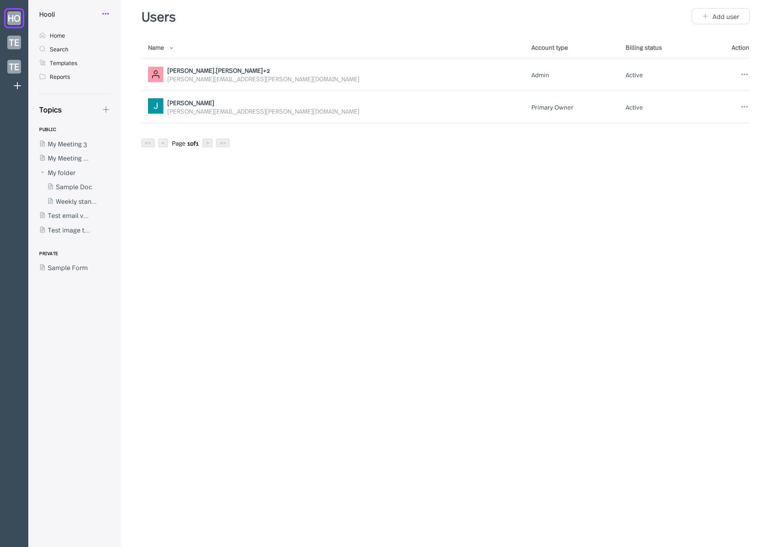
click at [106, 11] on icon at bounding box center [106, 14] width 10 height 10
click at [129, 101] on div "Billing" at bounding box center [128, 101] width 18 height 9
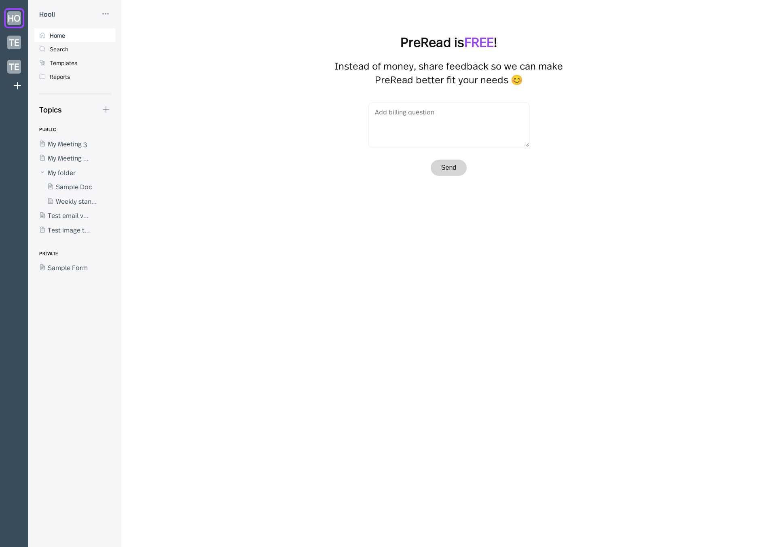
click at [90, 36] on div "Home" at bounding box center [74, 35] width 81 height 14
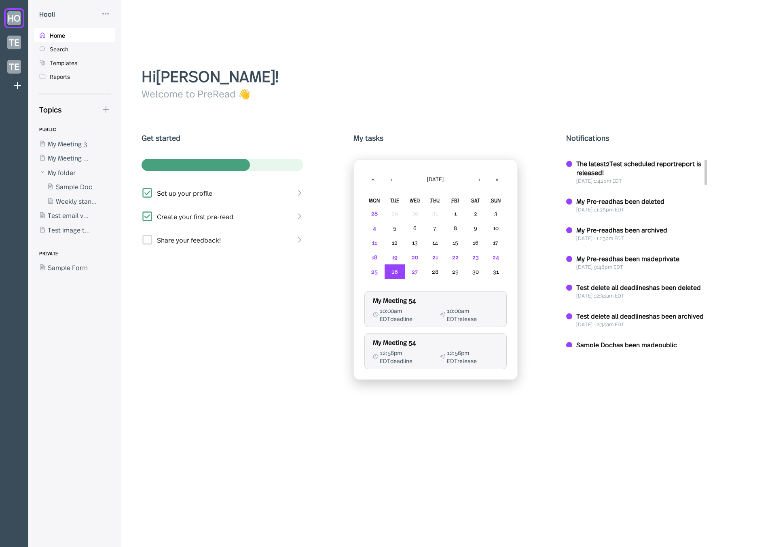
click at [200, 39] on div "Hi Jason Aronson ! Welcome to PreRead 👋 Get started Set up your profile Create …" at bounding box center [448, 273] width 655 height 547
drag, startPoint x: 199, startPoint y: 32, endPoint x: 193, endPoint y: 31, distance: 5.3
click at [199, 32] on div "Hi Jason Aronson ! Welcome to PreRead 👋 Get started Set up your profile Create …" at bounding box center [448, 273] width 655 height 547
click at [85, 157] on div at bounding box center [70, 158] width 73 height 15
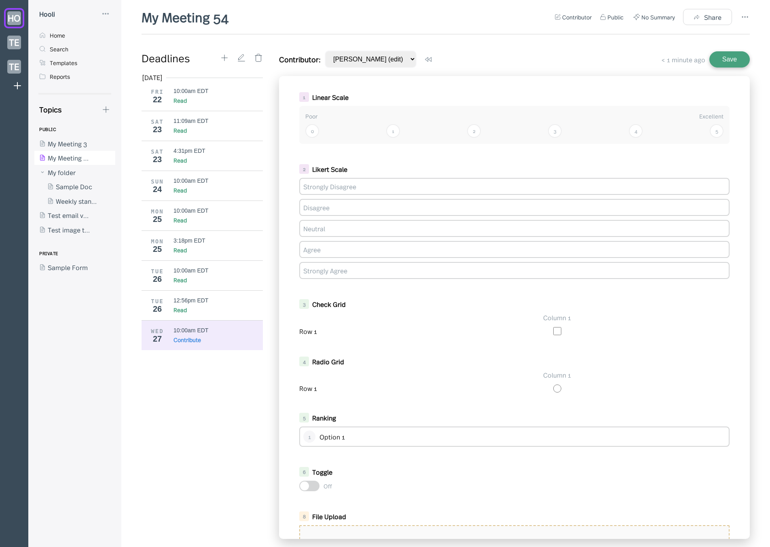
click at [349, 303] on div "Check Grid" at bounding box center [509, 304] width 394 height 9
click at [295, 12] on div "My Meeting 54 Contributor Public No Summary Share" at bounding box center [446, 21] width 608 height 26
click at [396, 87] on div "1 Linear Scale Poor Excellent 0 1 2 3 4 5 2 Likert Scale Strongly Disagree Disa…" at bounding box center [514, 307] width 471 height 463
click at [104, 109] on icon at bounding box center [106, 109] width 9 height 9
click at [118, 146] on div "New Form" at bounding box center [142, 148] width 65 height 9
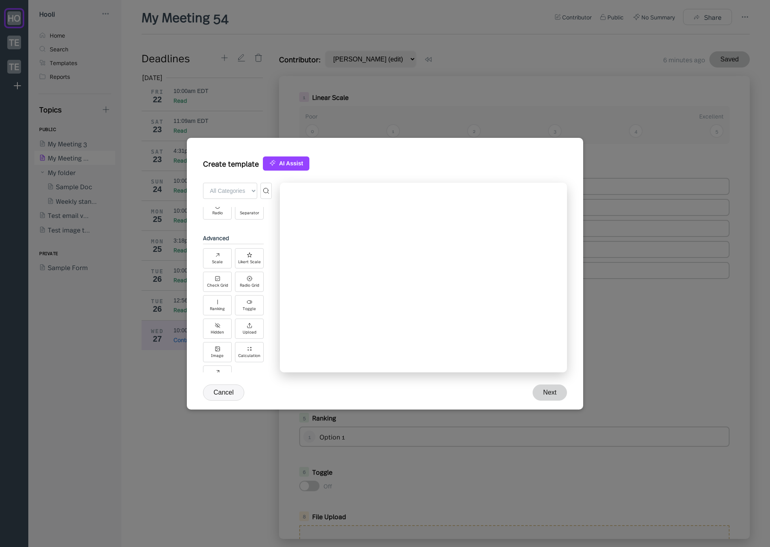
scroll to position [233, 0]
drag, startPoint x: 246, startPoint y: 276, endPoint x: 334, endPoint y: 266, distance: 89.2
click at [337, 266] on div "+ Add Field ← Back to Form All Categories Basic Advanced Integrations basic Tit…" at bounding box center [385, 280] width 364 height 194
click at [276, 275] on div "+ Add Field ← Back to Form All Categories Basic Advanced Integrations basic Tit…" at bounding box center [385, 280] width 364 height 194
click at [256, 282] on div "Toggle" at bounding box center [249, 283] width 29 height 20
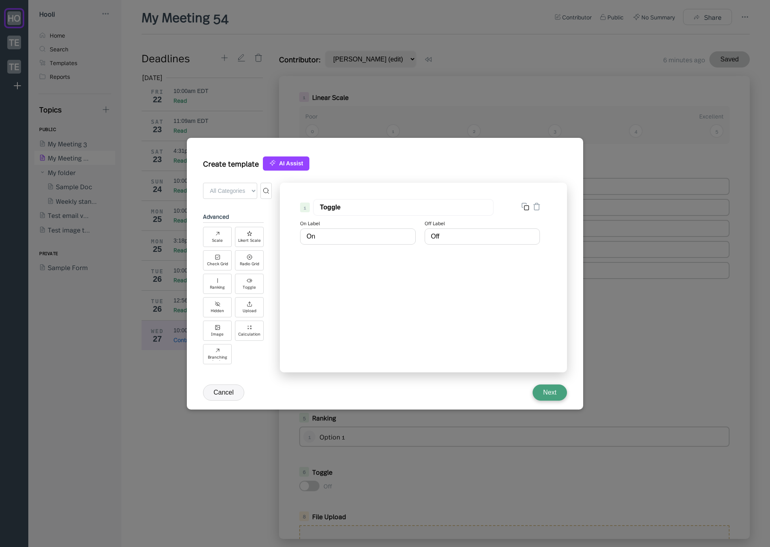
click at [318, 281] on div "1 Toggle On Label On Off Label Off" at bounding box center [423, 278] width 287 height 190
click at [253, 254] on div "Radio Grid" at bounding box center [249, 260] width 29 height 20
click at [516, 273] on div "↑" at bounding box center [514, 274] width 8 height 10
type input "Radio Grid"
type input "Toggle"
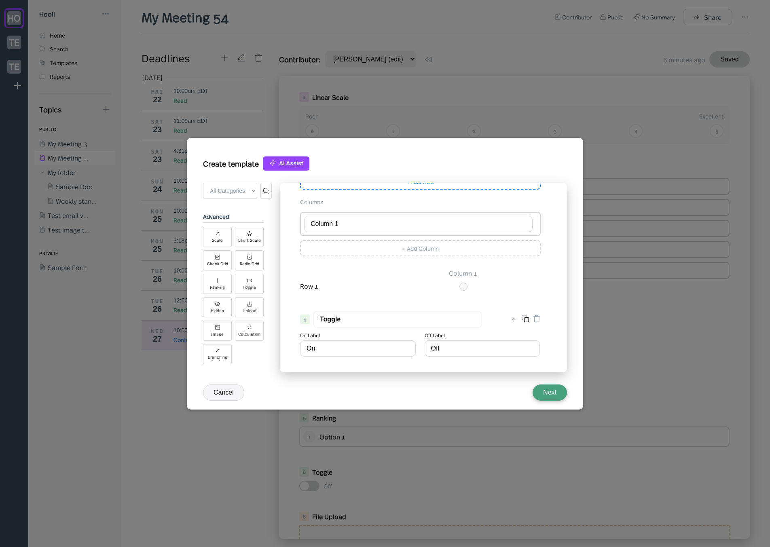
scroll to position [89, 0]
click at [512, 319] on div "↑" at bounding box center [514, 319] width 8 height 10
type input "Toggle"
type input "Radio Grid"
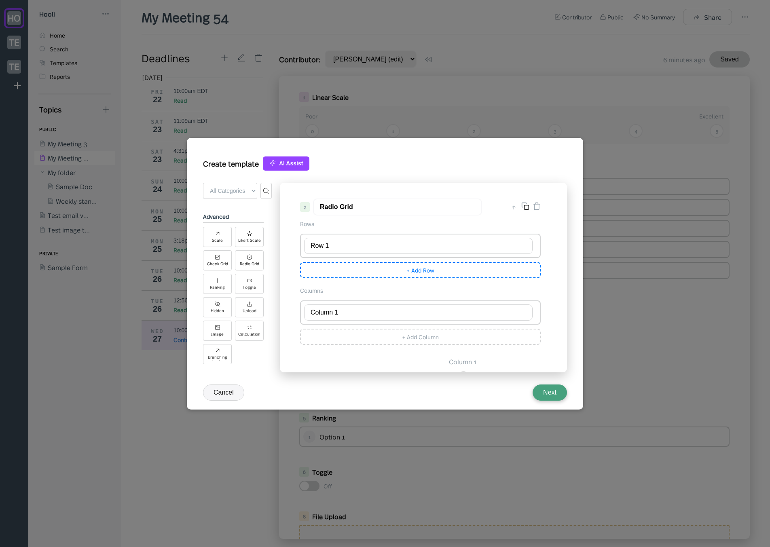
scroll to position [0, 0]
click at [232, 392] on button "Cancel" at bounding box center [223, 393] width 41 height 16
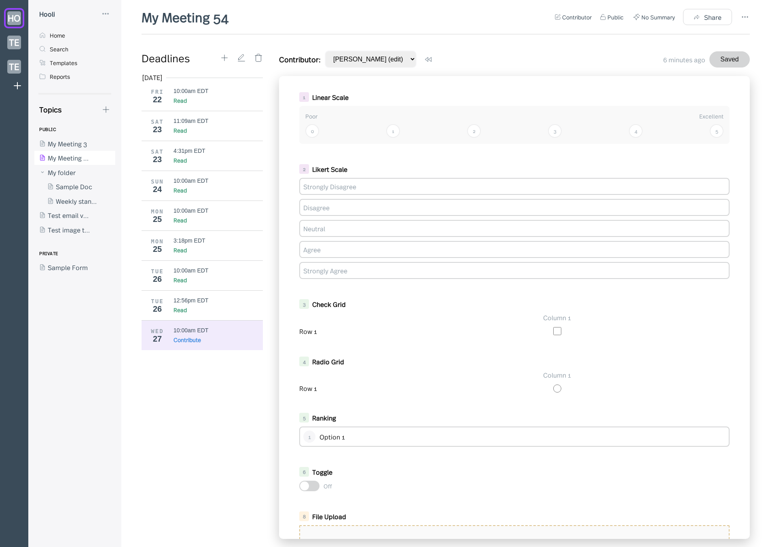
click at [442, 290] on div "1 Linear Scale Poor Excellent 0 1 2 3 4 5 2 Likert Scale Strongly Disagree Disa…" at bounding box center [514, 307] width 471 height 463
